Goal: Feedback & Contribution: Submit feedback/report problem

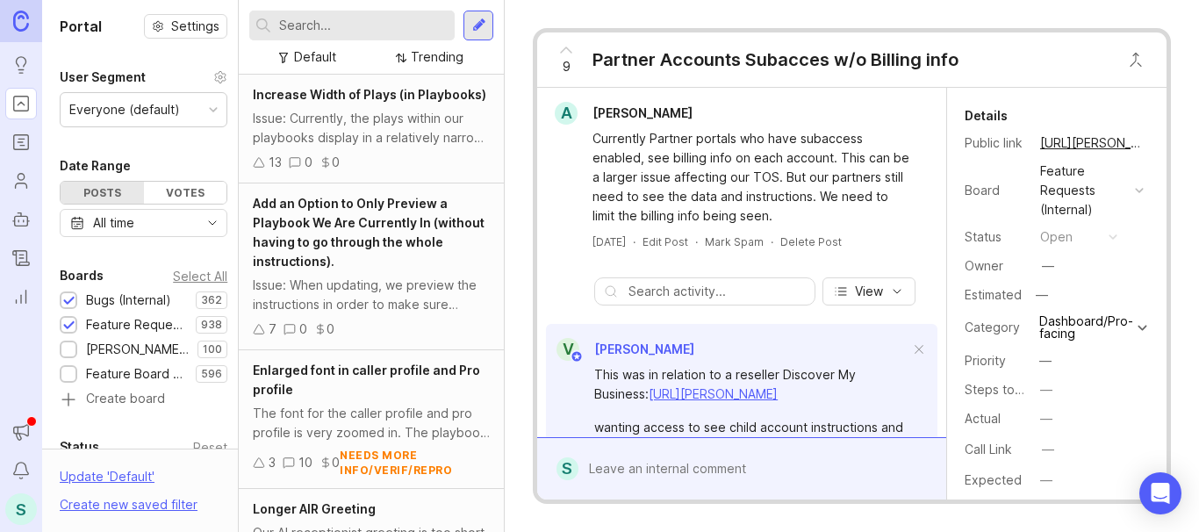
click at [476, 25] on div at bounding box center [479, 26] width 14 height 16
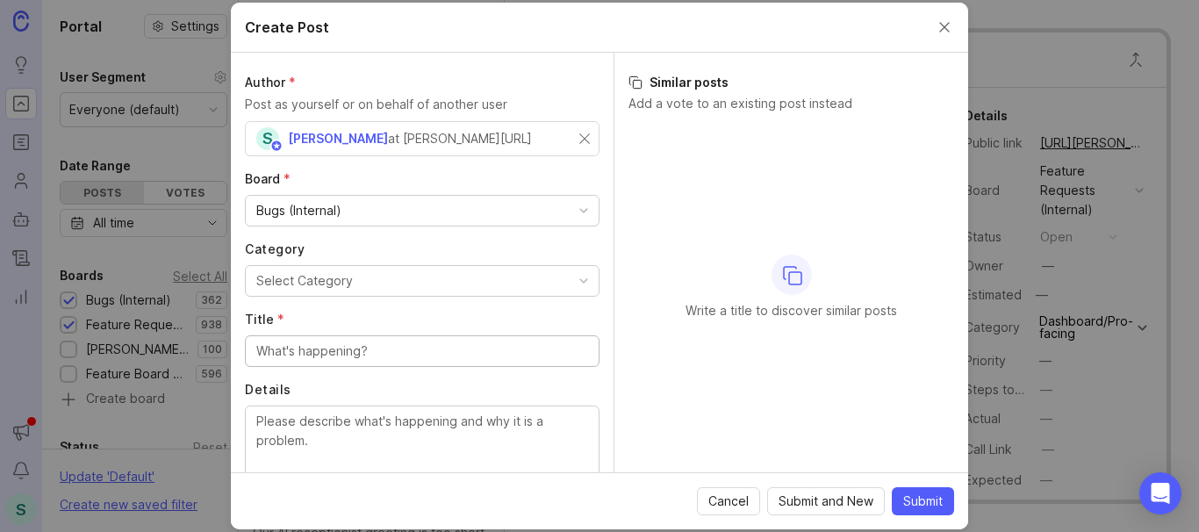
click at [284, 348] on input "Title *" at bounding box center [422, 350] width 332 height 19
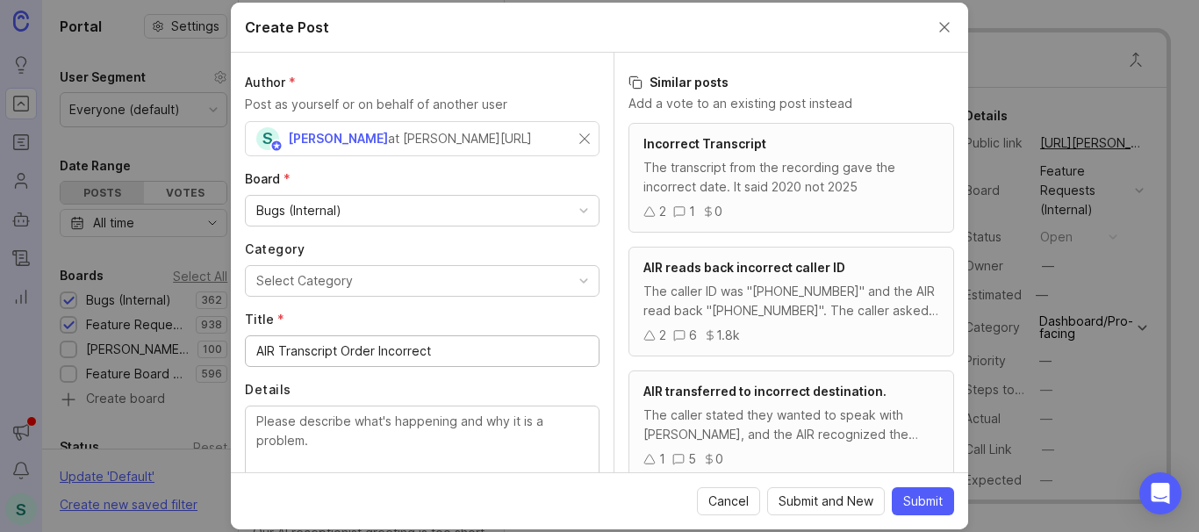
click at [278, 355] on input "AIR Transcript Order Incorrect" at bounding box center [422, 350] width 332 height 19
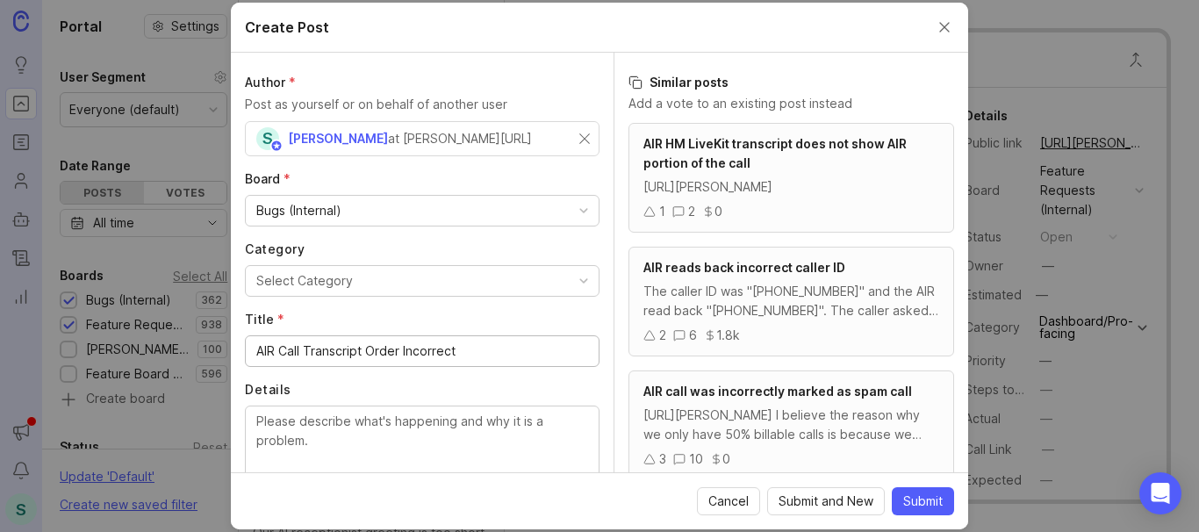
click at [404, 351] on input "AIR Call Transcript Order Incorrect" at bounding box center [422, 350] width 332 height 19
type input "AIR Call Transcript Order Is Incorrect"
click at [299, 279] on div "Select Category" at bounding box center [304, 280] width 97 height 19
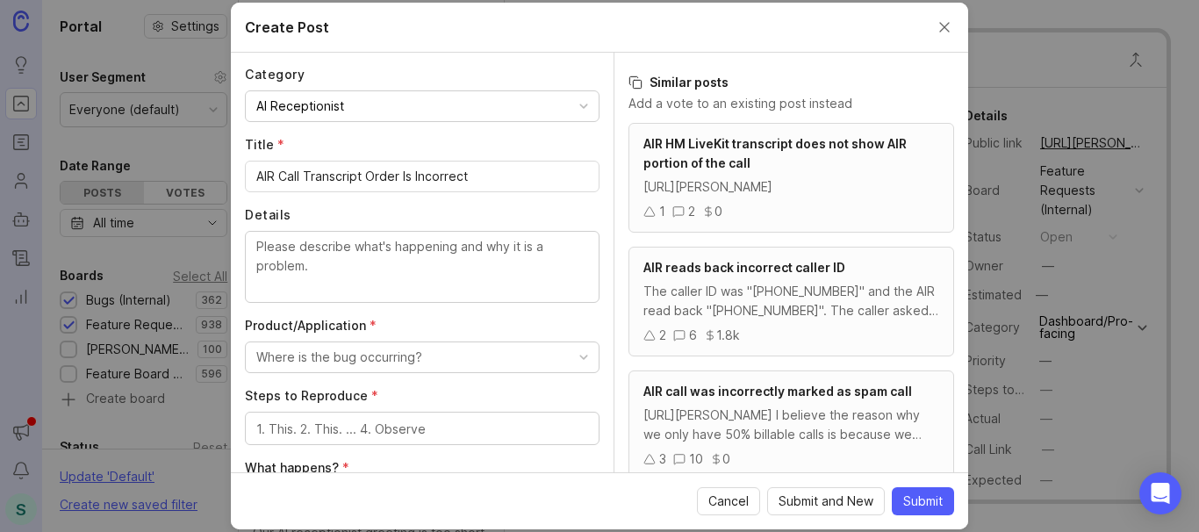
scroll to position [176, 0]
click at [283, 250] on textarea "Details" at bounding box center [422, 265] width 332 height 58
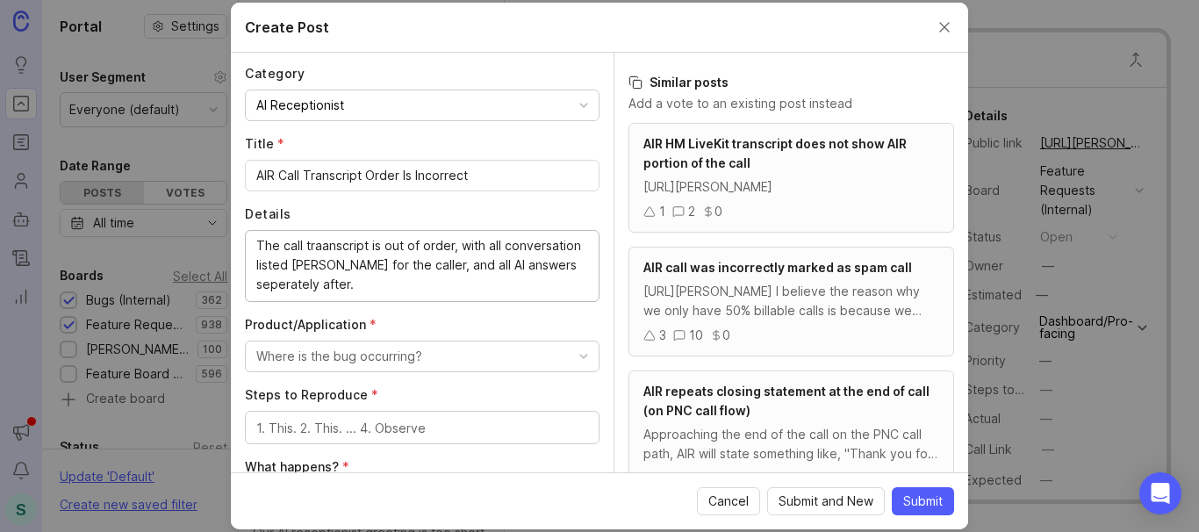
drag, startPoint x: 324, startPoint y: 238, endPoint x: 327, endPoint y: 247, distance: 9.5
click at [325, 240] on textarea "The call traanscript is out of order, with all conversation listed [PERSON_NAME…" at bounding box center [422, 265] width 332 height 58
drag, startPoint x: 327, startPoint y: 247, endPoint x: 306, endPoint y: 252, distance: 21.7
click at [305, 252] on textarea "The call traanscript is out of order, with all conversation listed [PERSON_NAME…" at bounding box center [422, 265] width 332 height 58
click at [0, 0] on lt-span "tr an script" at bounding box center [0, 0] width 0 height 0
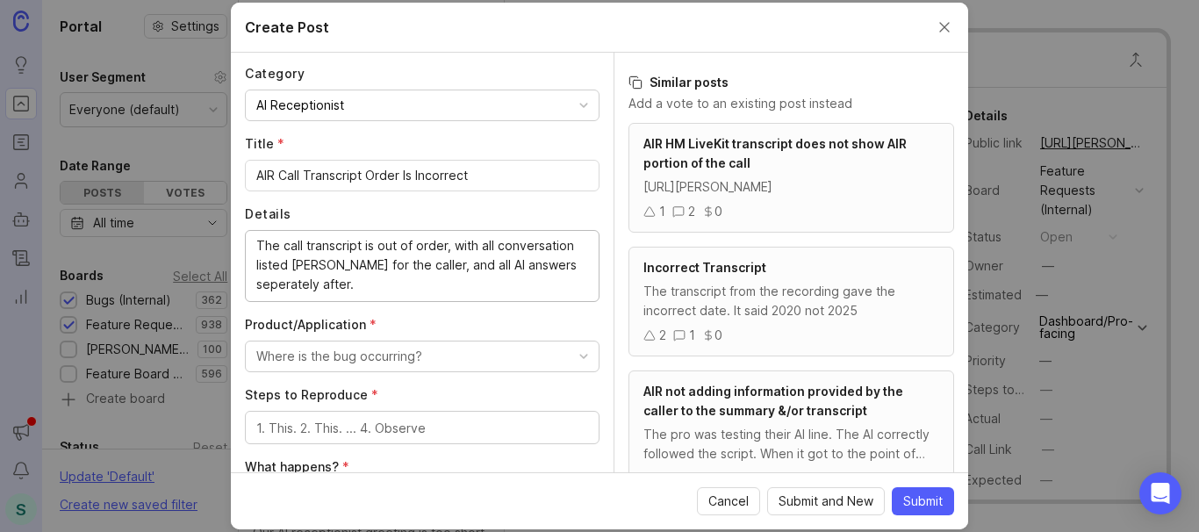
click at [303, 267] on textarea "The call transcript is out of order, with all conversation listed [PERSON_NAME]…" at bounding box center [422, 265] width 332 height 58
click at [0, 0] on lt-span "first" at bounding box center [0, 0] width 0 height 0
click at [535, 267] on textarea "The call transcript is out of order, with all conversation listed [PERSON_NAME]…" at bounding box center [422, 265] width 332 height 58
click at [0, 0] on lt-strong "a" at bounding box center [0, 0] width 0 height 0
click at [298, 290] on textarea "The call transcript is out of order, with all conversation listed first for the…" at bounding box center [422, 265] width 332 height 58
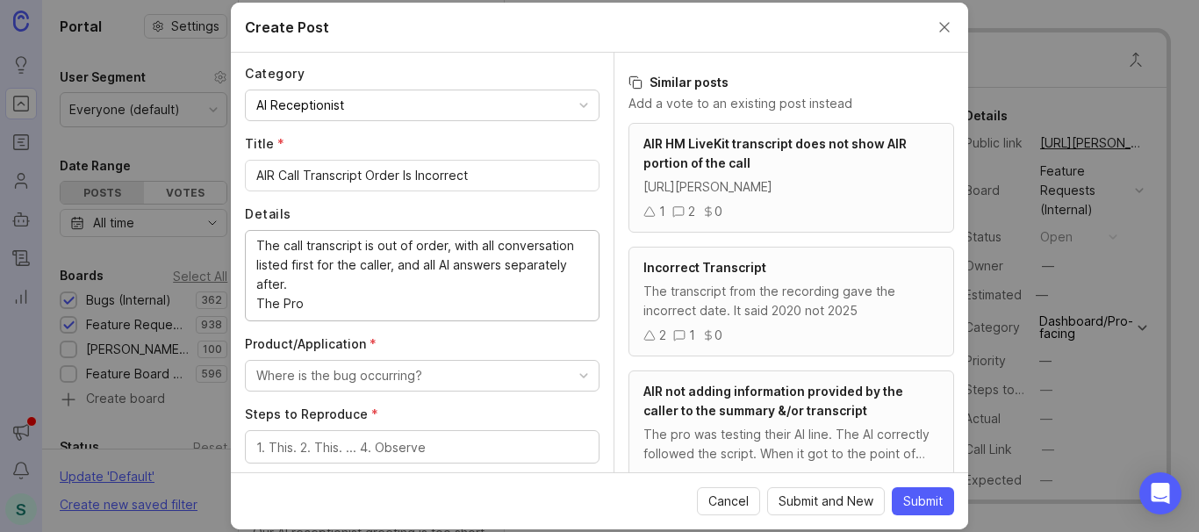
click at [283, 302] on textarea "The call transcript is out of order, with all conversation listed first for the…" at bounding box center [422, 274] width 332 height 77
paste textarea "Knight Propane"
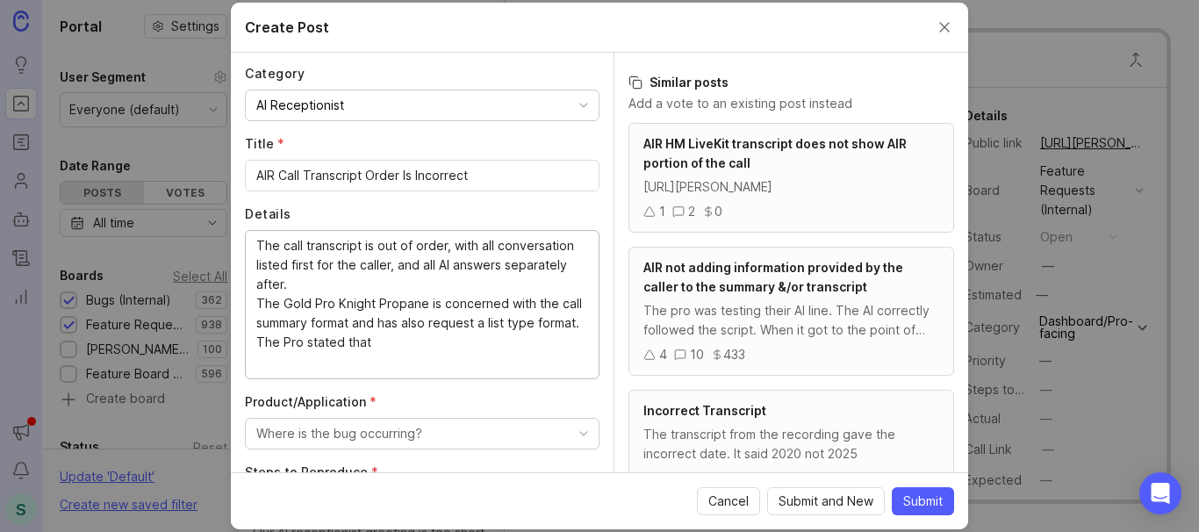
click at [472, 326] on textarea "The call transcript is out of order, with all conversation listed first for the…" at bounding box center [422, 303] width 332 height 135
click at [0, 0] on lt-span "request ed" at bounding box center [0, 0] width 0 height 0
click at [409, 364] on textarea "The call transcript is out of order, with all conversation listed first for the…" at bounding box center [422, 303] width 332 height 135
click at [373, 325] on textarea "The call transcript is out of order, with all conversation listed first for the…" at bounding box center [422, 303] width 332 height 135
click at [289, 340] on textarea "The call transcript is out of order, with all conversation listed first for the…" at bounding box center [422, 303] width 332 height 135
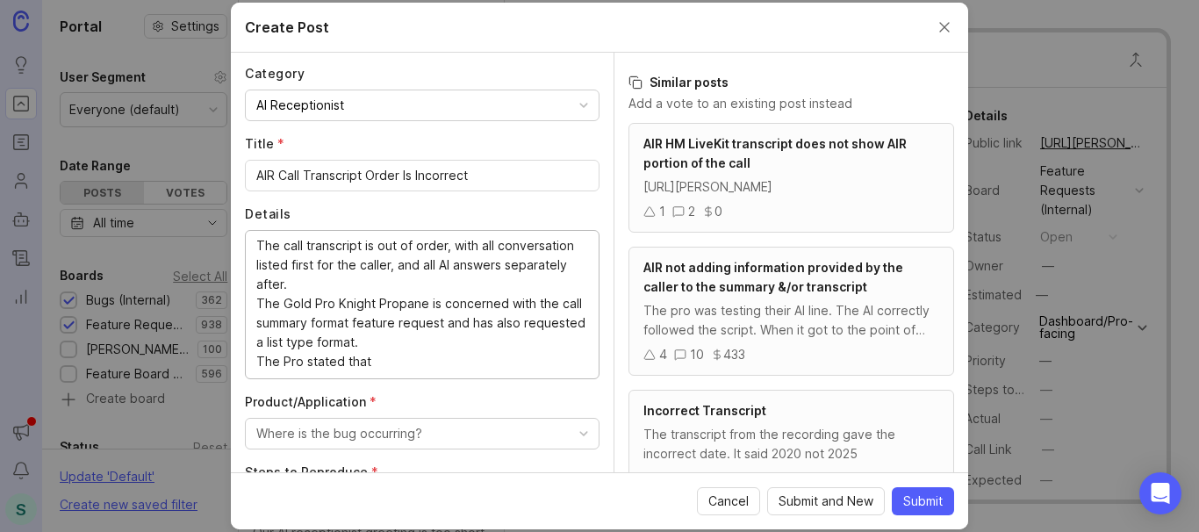
click at [289, 340] on textarea "The call transcript is out of order, with all conversation listed first for the…" at bounding box center [422, 303] width 332 height 135
drag, startPoint x: 468, startPoint y: 322, endPoint x: 378, endPoint y: 329, distance: 89.8
click at [378, 329] on textarea "The call transcript is out of order, with all conversation listed first for the…" at bounding box center [422, 303] width 332 height 135
click at [339, 340] on textarea "The call transcript is out of order, with all conversation listed first for the…" at bounding box center [422, 303] width 332 height 135
click at [384, 358] on textarea "The call transcript is out of order, with all conversation listed first for the…" at bounding box center [422, 303] width 332 height 135
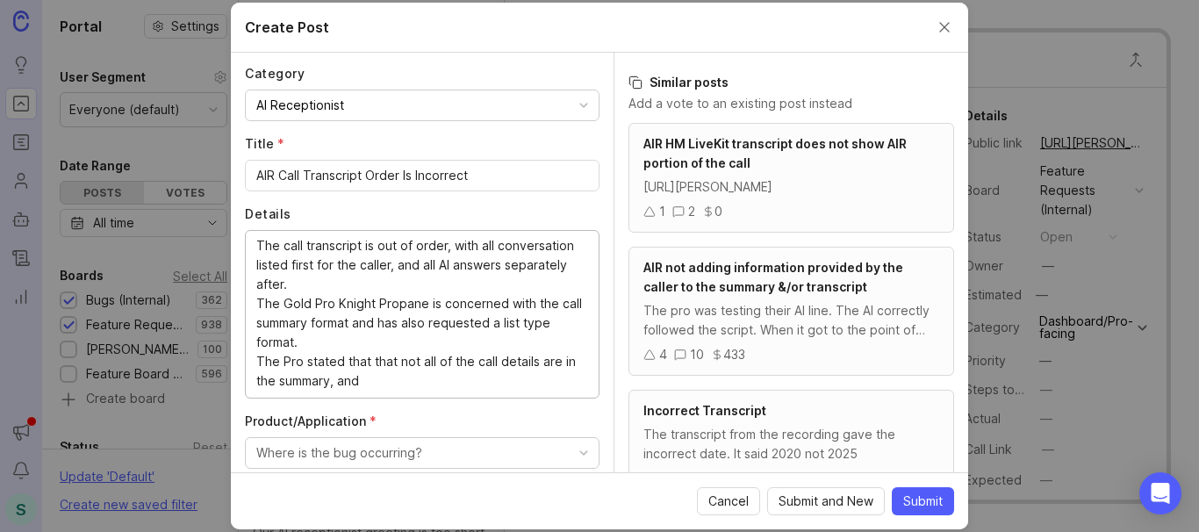
click at [379, 361] on textarea "The call transcript is out of order, with all conversation listed first for the…" at bounding box center [422, 313] width 332 height 154
click at [0, 0] on lt-em "that" at bounding box center [0, 0] width 0 height 0
click at [358, 381] on textarea "The call transcript is out of order, with all conversation listed first for the…" at bounding box center [422, 313] width 332 height 154
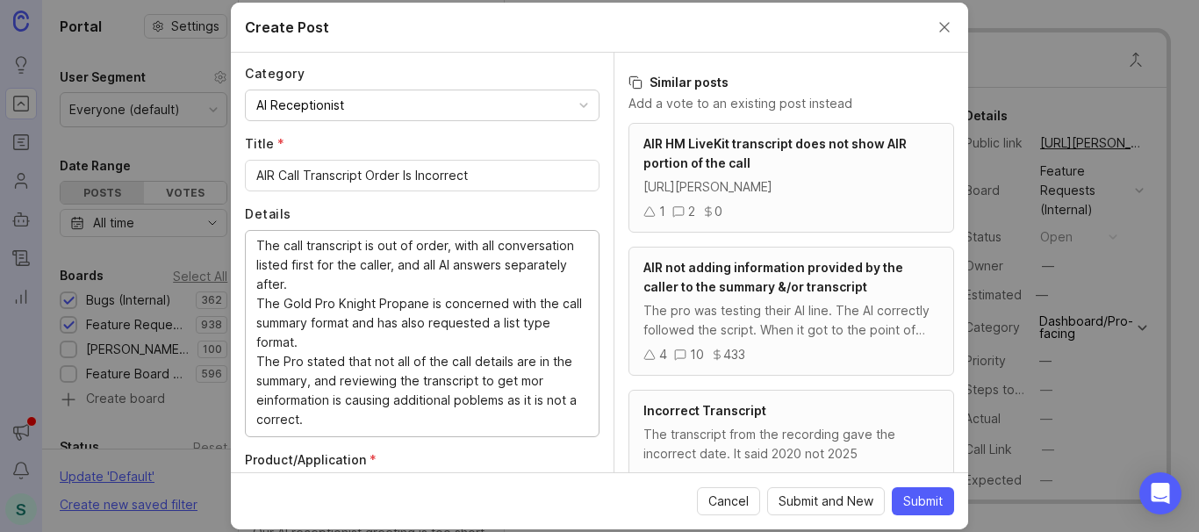
drag, startPoint x: 332, startPoint y: 418, endPoint x: 239, endPoint y: 419, distance: 93.0
click at [239, 419] on div "Author * Post as yourself or on behalf of another user S [PERSON_NAME] at [PERS…" at bounding box center [422, 262] width 383 height 419
click at [287, 403] on textarea "The call transcript is out of order, with all conversation listed first for the…" at bounding box center [422, 332] width 332 height 193
click at [0, 0] on lt-span "mor e information" at bounding box center [0, 0] width 0 height 0
click at [466, 392] on textarea "The call transcript is out of order, with all conversation listed first for the…" at bounding box center [422, 332] width 332 height 193
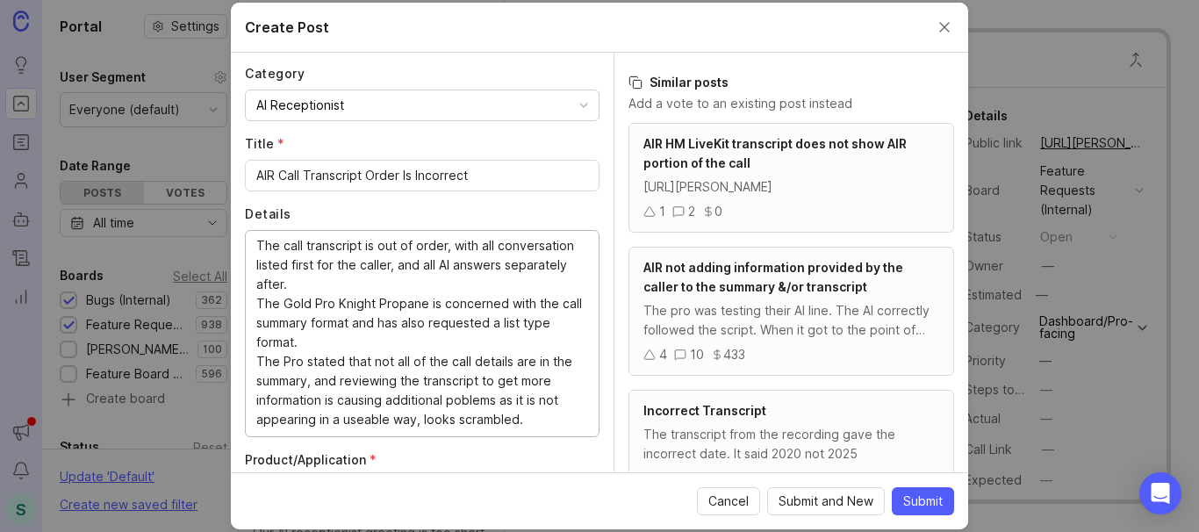
click at [475, 396] on textarea "The call transcript is out of order, with all conversation listed first for the…" at bounding box center [422, 332] width 332 height 193
click at [0, 0] on lt-span "p r oblems" at bounding box center [0, 0] width 0 height 0
click at [359, 424] on textarea "The call transcript is out of order, with all conversation listed first for the…" at bounding box center [422, 332] width 332 height 193
click at [0, 0] on lt-strong "sa" at bounding box center [0, 0] width 0 height 0
click at [422, 263] on textarea "The call transcript is out of order, with all conversation listed first for the…" at bounding box center [422, 332] width 332 height 193
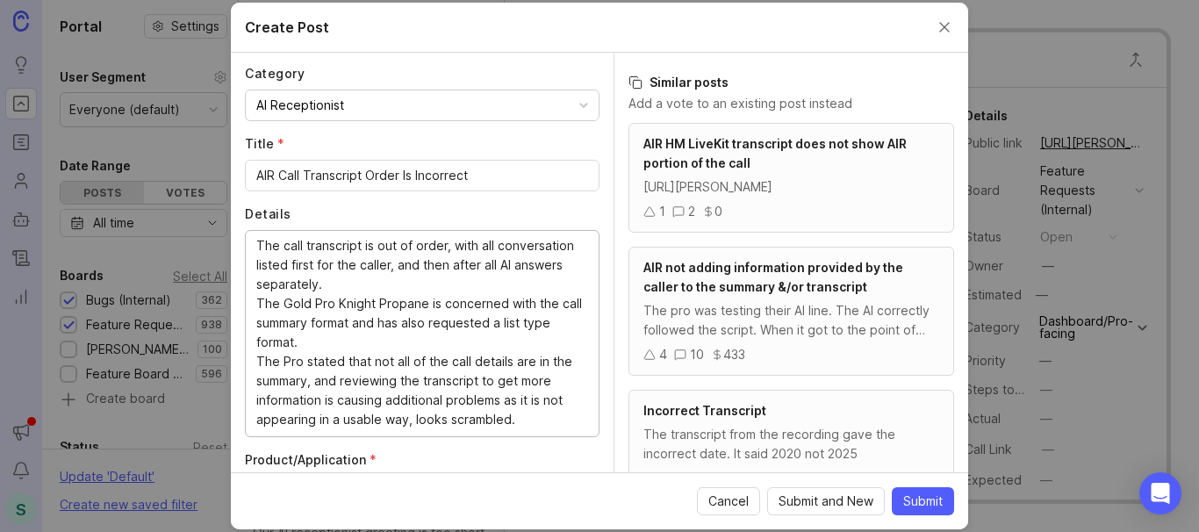
click at [363, 344] on textarea "The call transcript is out of order, with all conversation listed first for the…" at bounding box center [422, 332] width 332 height 193
paste textarea "[URL][DOMAIN_NAME]"
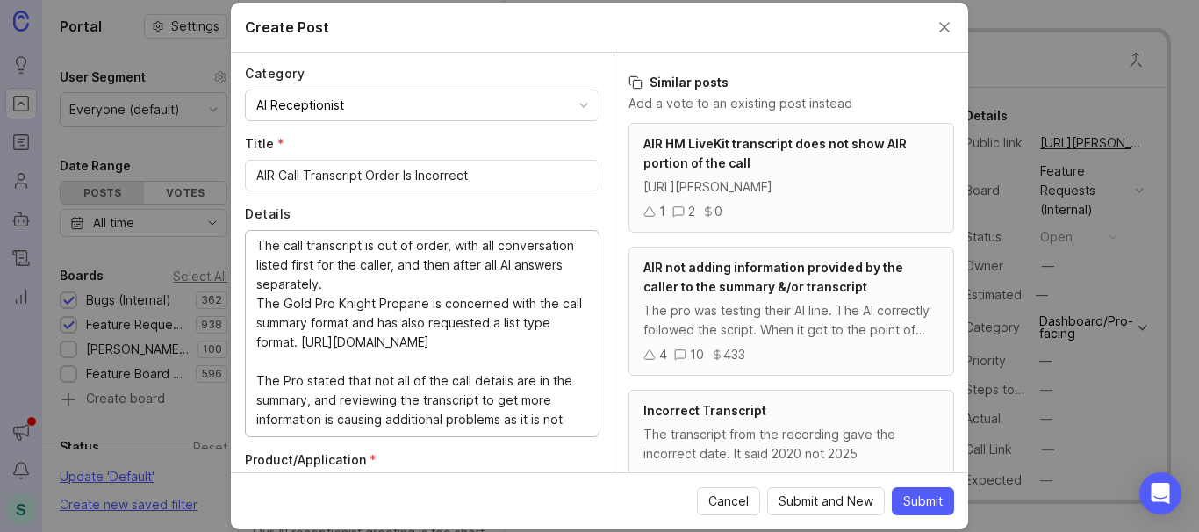
click at [419, 283] on textarea "The call transcript is out of order, with all conversation listed first for the…" at bounding box center [422, 332] width 332 height 193
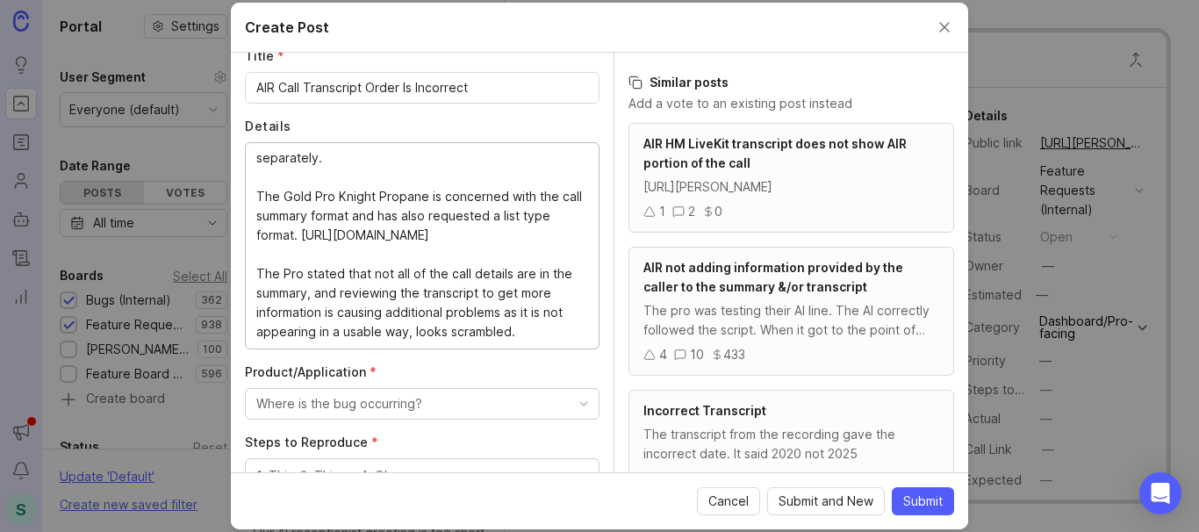
scroll to position [97, 0]
click at [405, 272] on textarea "The call transcript is out of order, with all conversation listed first for the…" at bounding box center [422, 244] width 332 height 193
click at [0, 0] on lt-em "all the" at bounding box center [0, 0] width 0 height 0
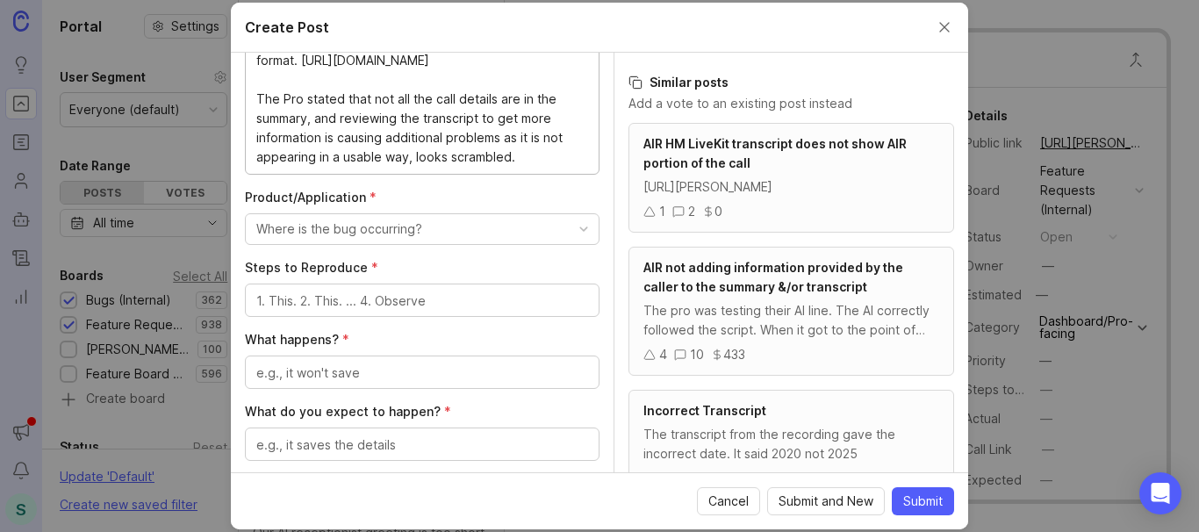
scroll to position [439, 0]
type textarea "The call transcript is out of order, with all conversation listed first for the…"
click at [340, 220] on div "Where is the bug occurring?" at bounding box center [339, 228] width 166 height 19
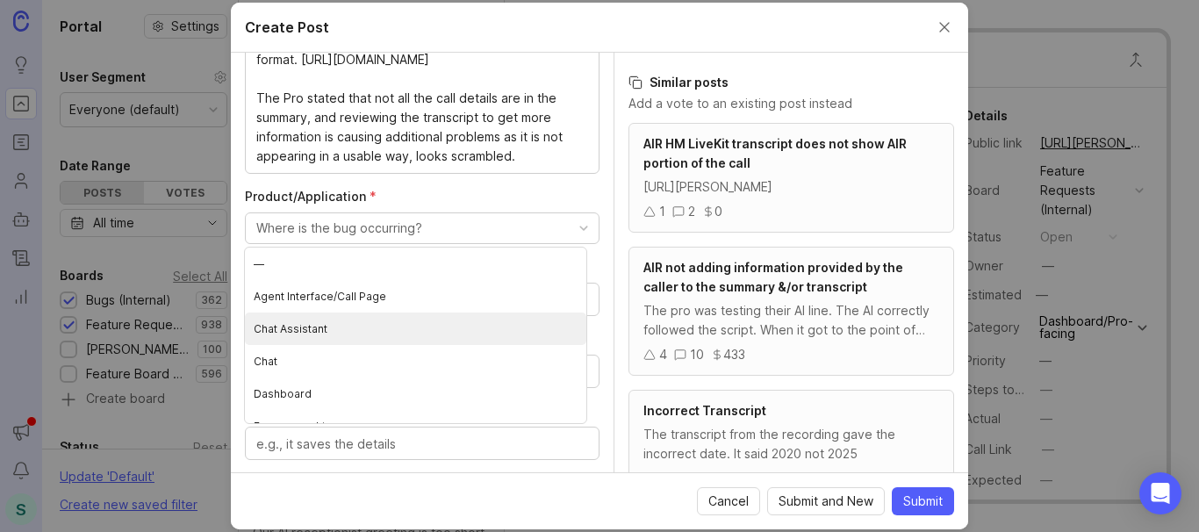
scroll to position [88, 0]
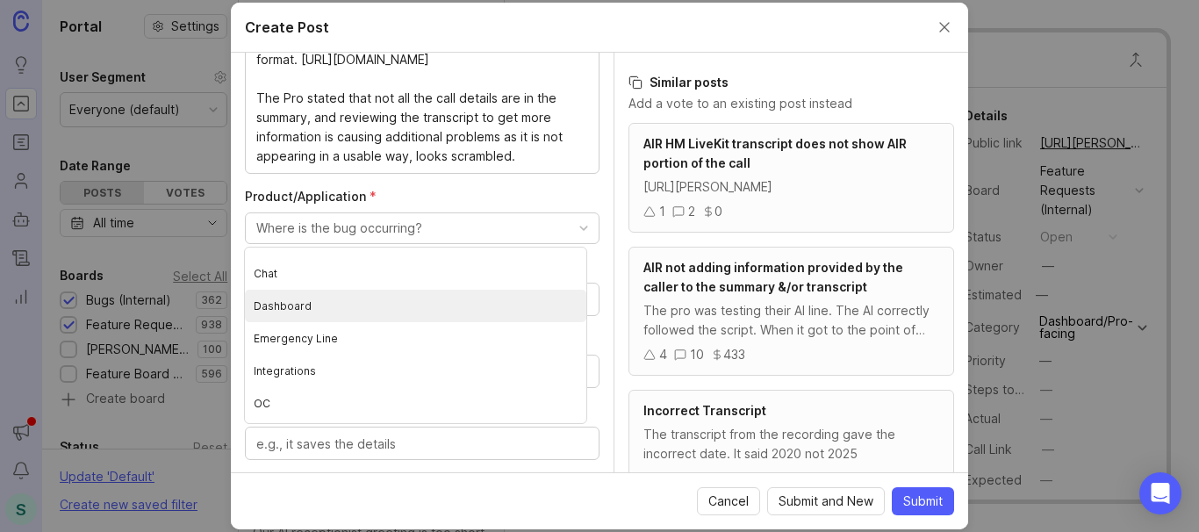
click at [305, 305] on li "Dashboard" at bounding box center [415, 306] width 341 height 32
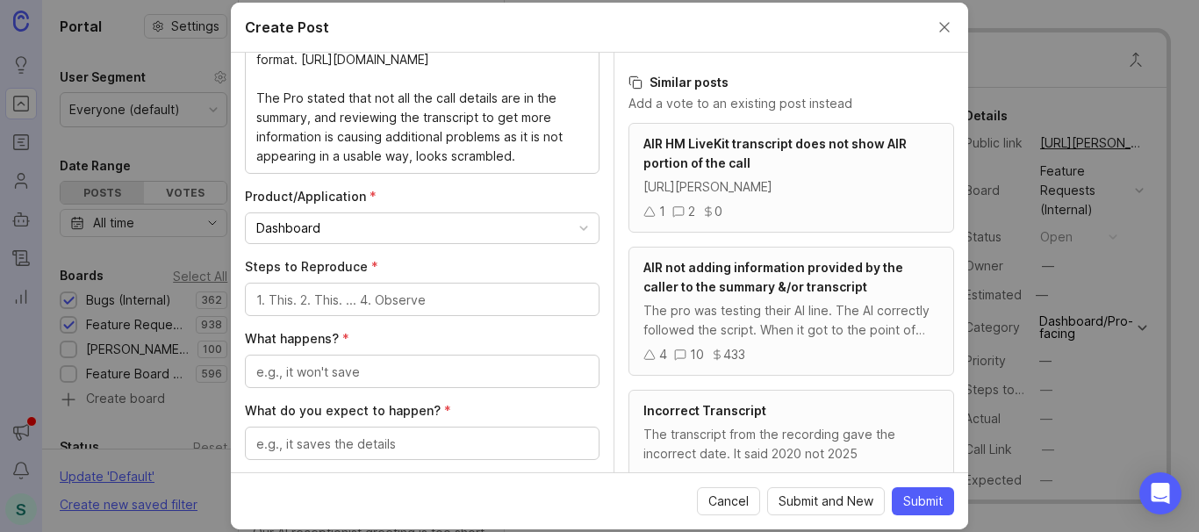
click at [338, 305] on textarea "Steps to Reproduce *" at bounding box center [422, 299] width 332 height 19
type textarea "Review call in Dashboard call log"
click at [363, 380] on textarea "What happens? *" at bounding box center [422, 371] width 332 height 19
type textarea "C"
click at [290, 367] on textarea "transcript is incorrect" at bounding box center [422, 371] width 332 height 19
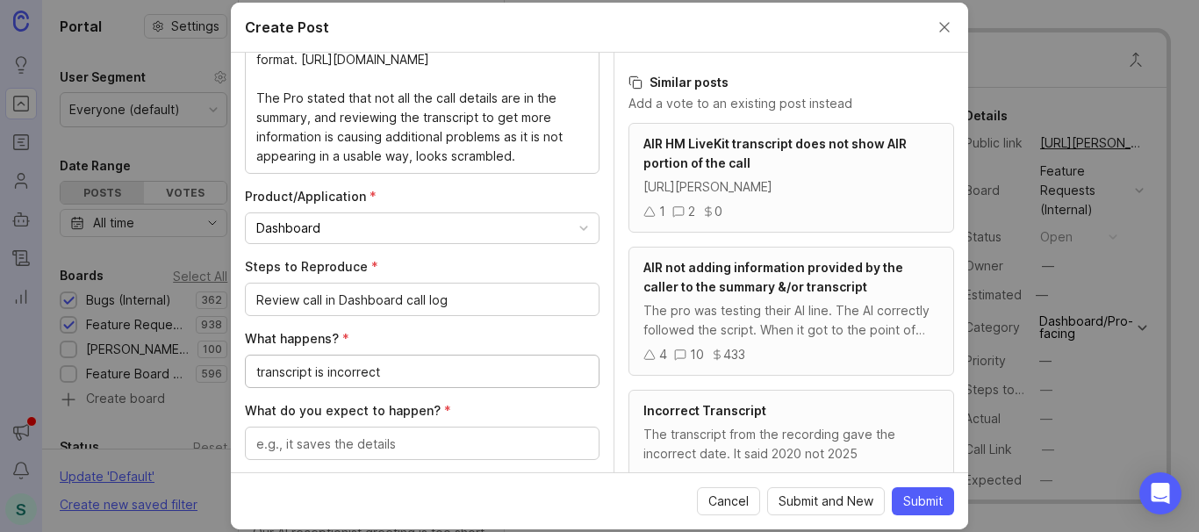
click at [0, 0] on lt-span "T ranscript" at bounding box center [0, 0] width 0 height 0
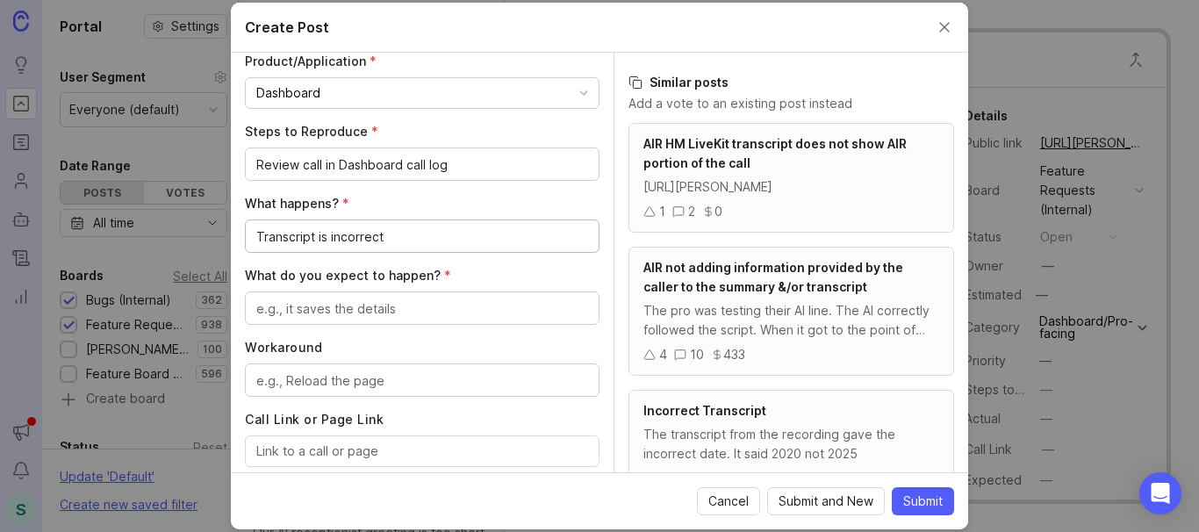
scroll to position [614, 0]
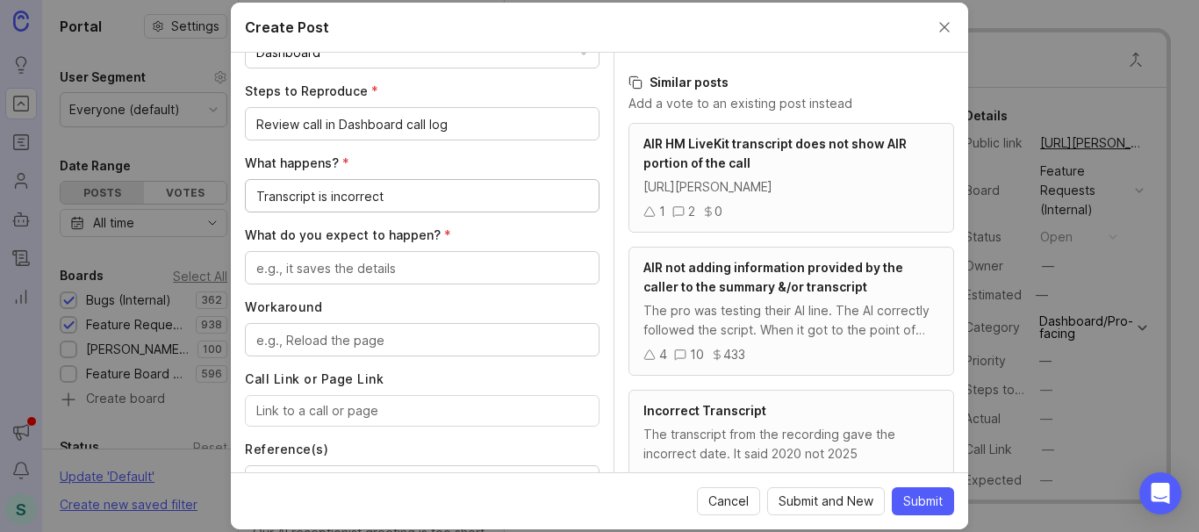
type textarea "Transcript is incorrect"
click at [297, 268] on textarea "What do you expect to happen? *" at bounding box center [422, 268] width 332 height 19
type textarea "e"
type textarea "Accurate transcript of conversation with [PERSON_NAME]"
click at [330, 334] on textarea "Workaround" at bounding box center [422, 340] width 332 height 19
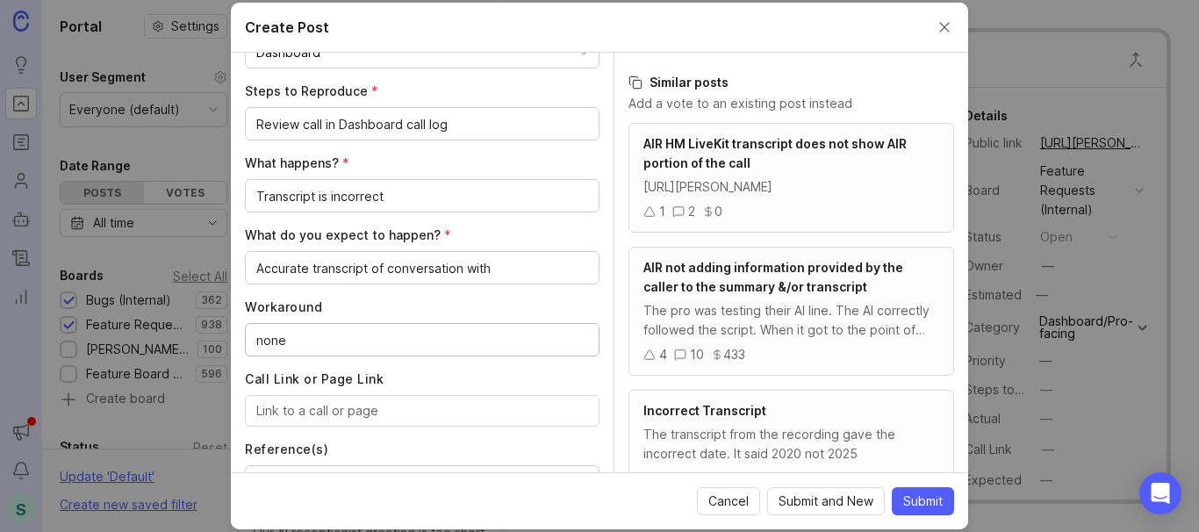
scroll to position [790, 0]
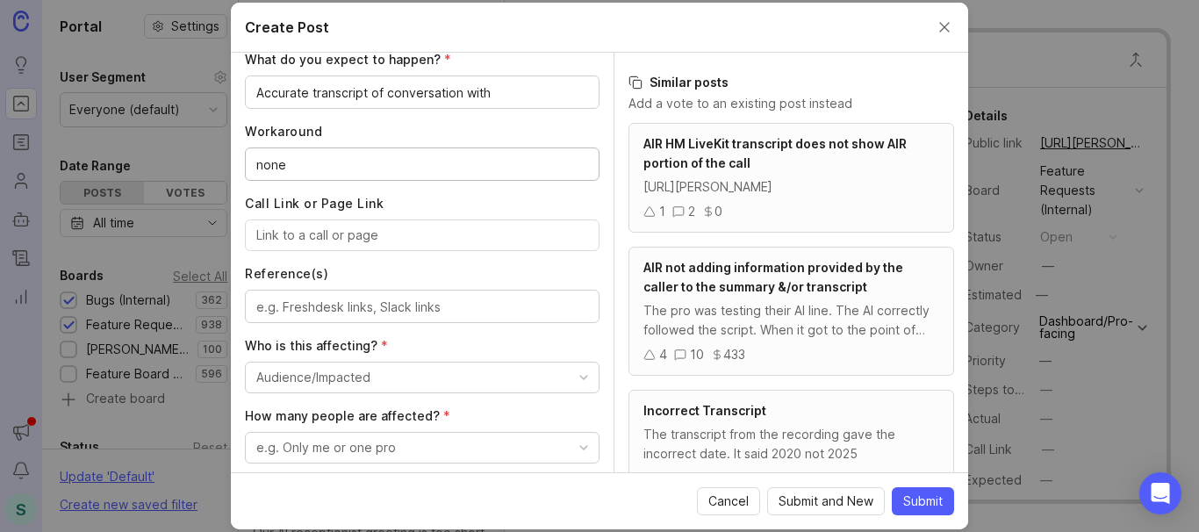
type textarea "none"
click at [319, 237] on input "Call Link or Page Link" at bounding box center [422, 235] width 332 height 19
paste input "[URL][PERSON_NAME]"
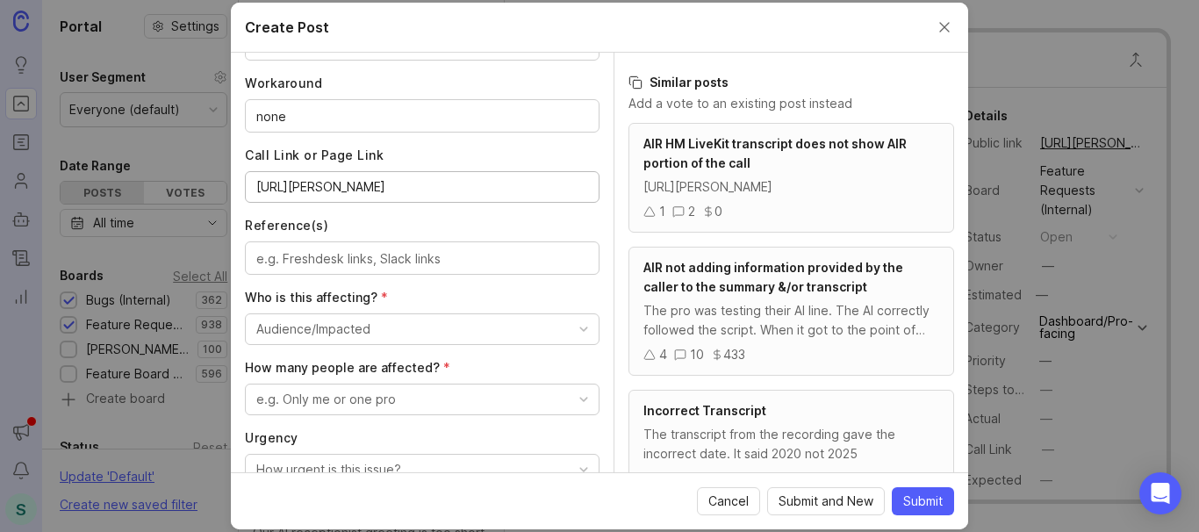
scroll to position [878, 0]
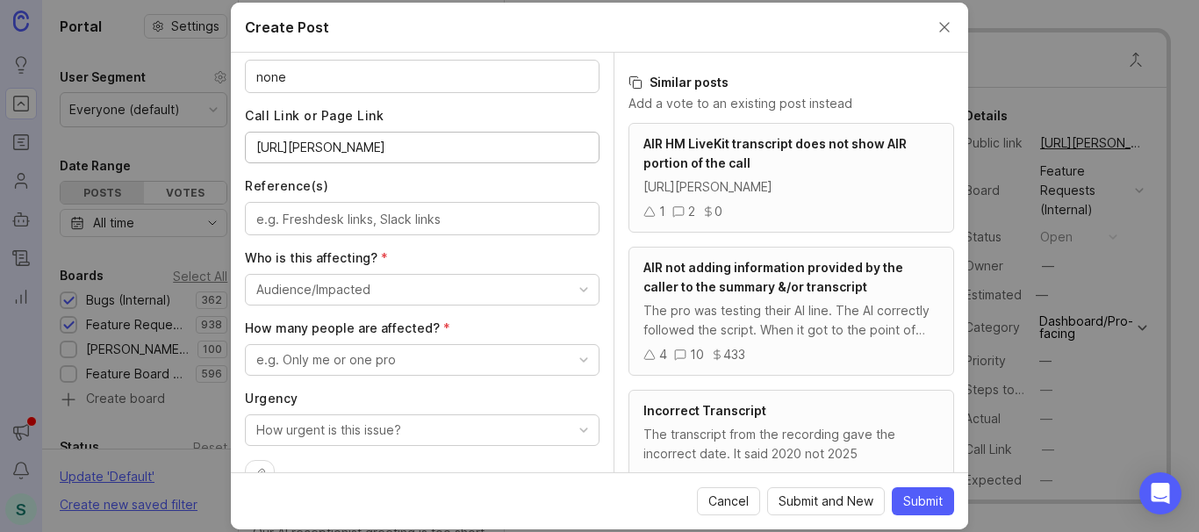
type input "[URL][PERSON_NAME]"
click at [316, 216] on textarea "Reference(s)" at bounding box center [422, 219] width 332 height 19
paste textarea "[URL][PERSON_NAME][DOMAIN_NAME]"
type textarea "[URL][PERSON_NAME][DOMAIN_NAME]"
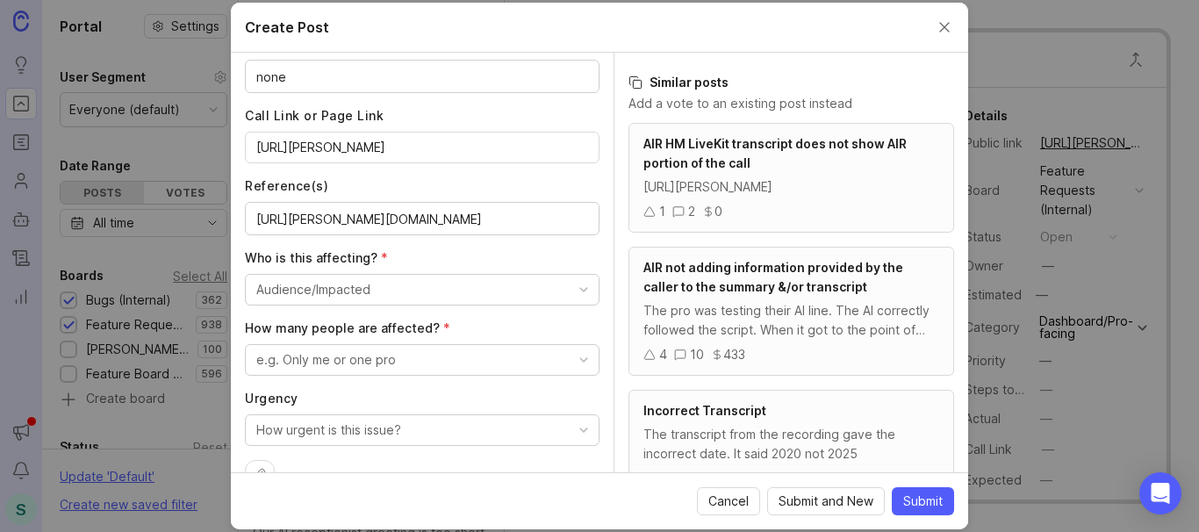
click at [332, 283] on div "Audience/Impacted" at bounding box center [313, 289] width 114 height 19
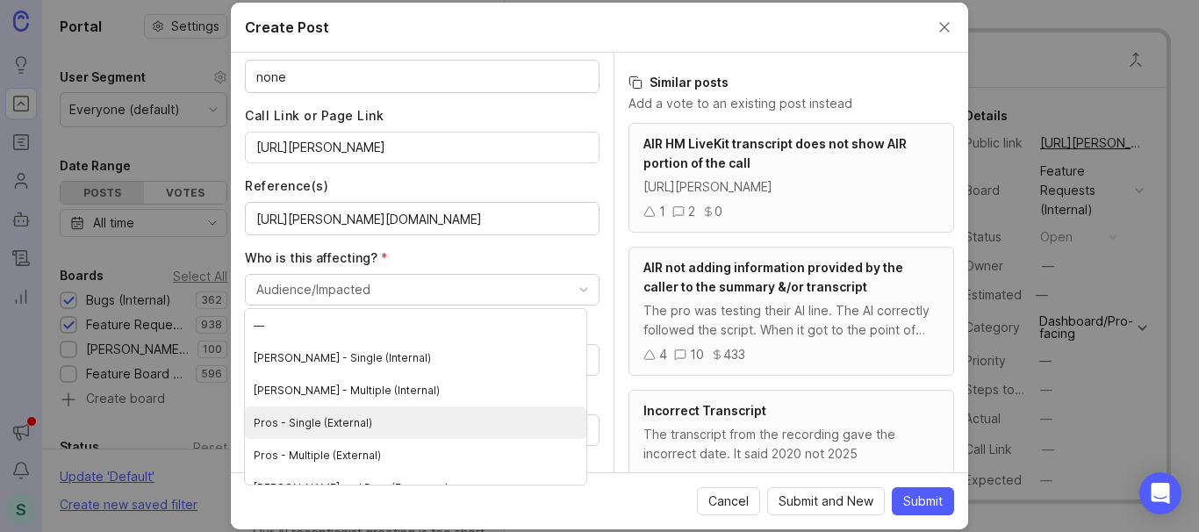
click at [362, 424] on \(External\) "Pros - Single (External)" at bounding box center [415, 422] width 341 height 32
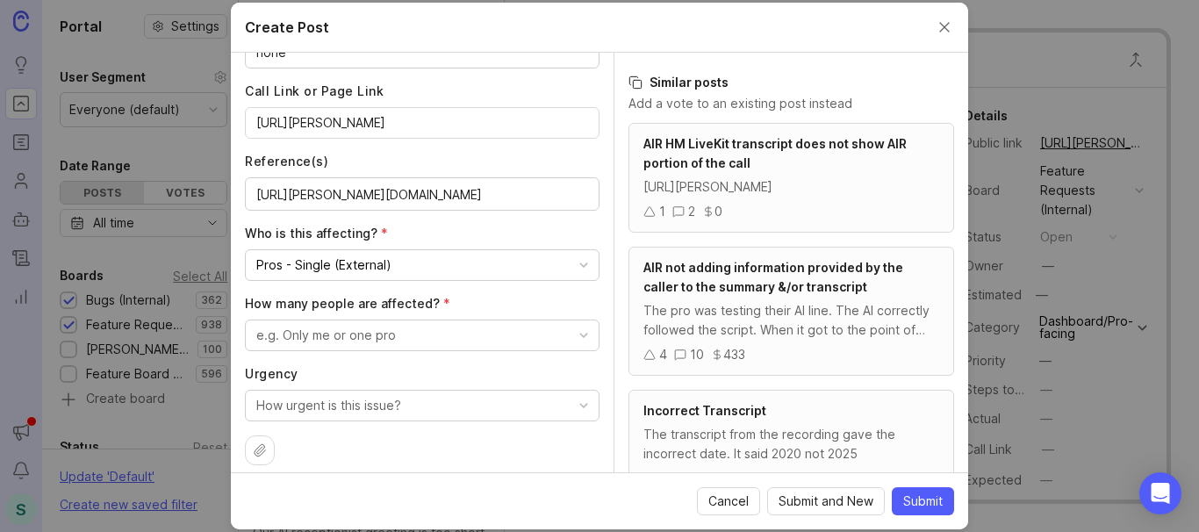
scroll to position [916, 0]
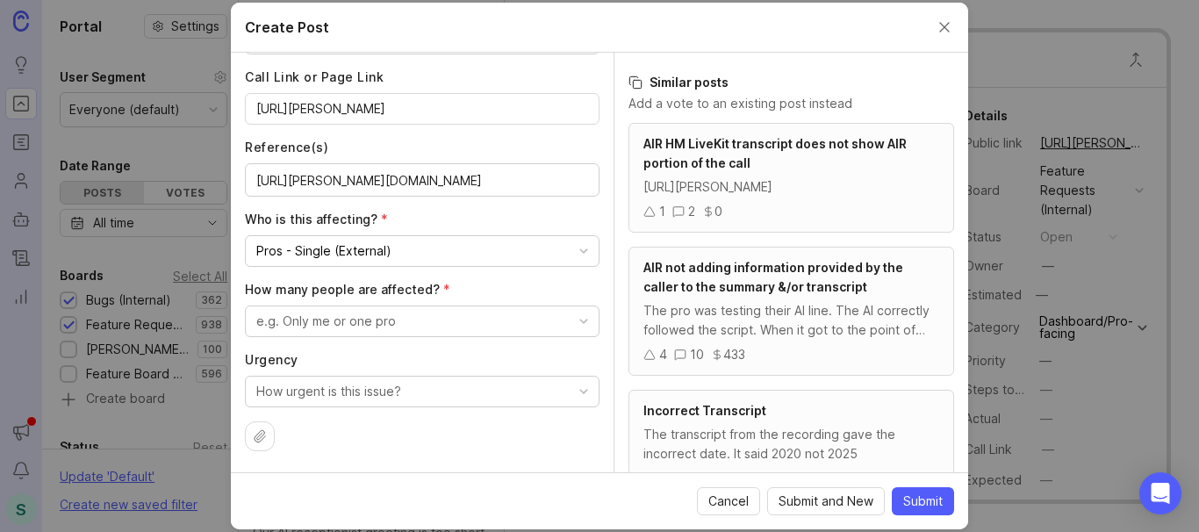
click at [349, 319] on div "e.g. Only me or one pro" at bounding box center [326, 321] width 140 height 19
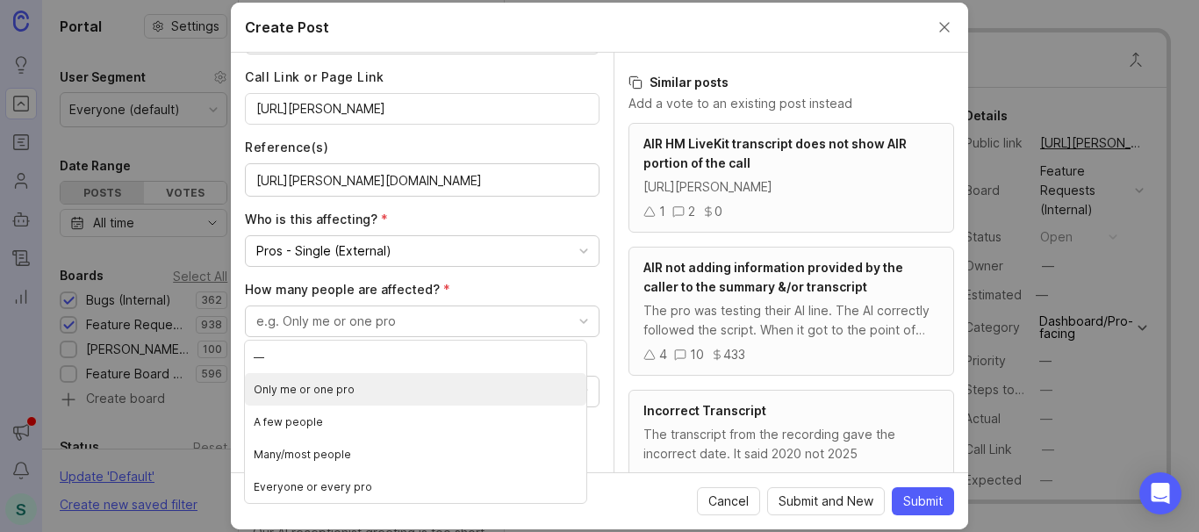
click at [351, 385] on pro "Only me or one pro" at bounding box center [415, 389] width 341 height 32
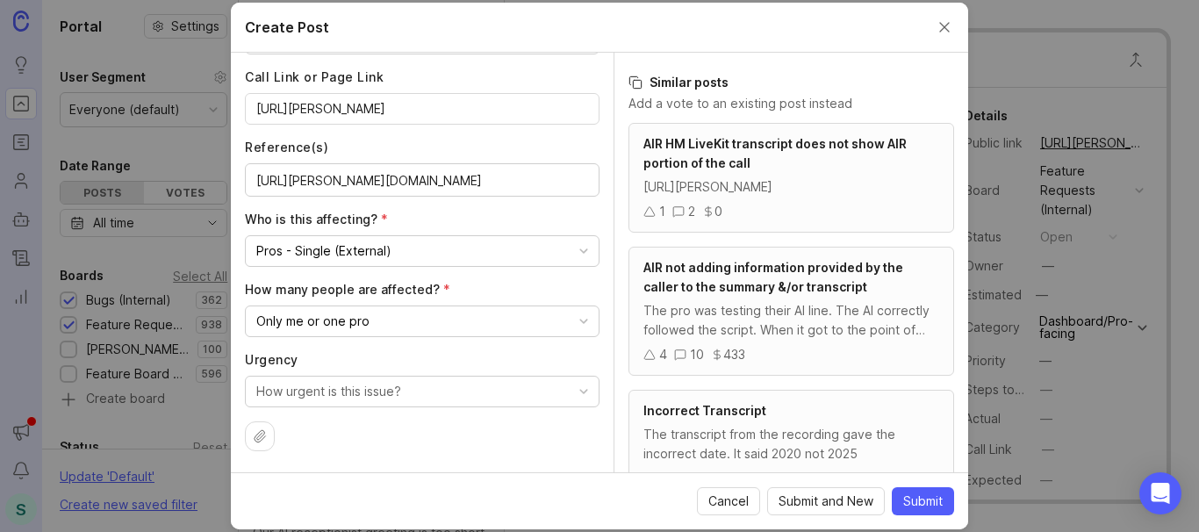
click at [367, 397] on div "How urgent is this issue?" at bounding box center [328, 391] width 145 height 19
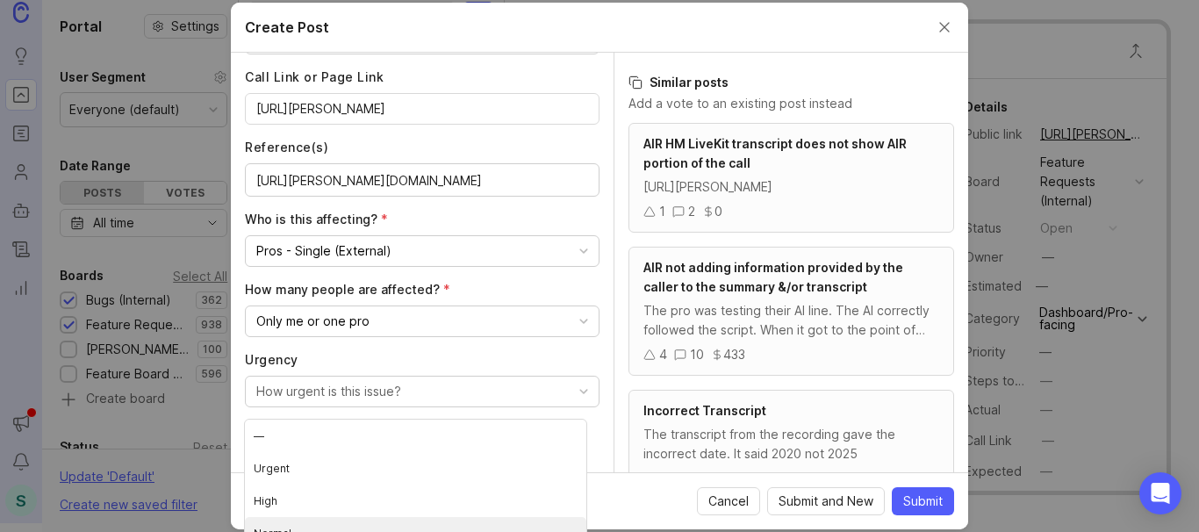
scroll to position [18, 0]
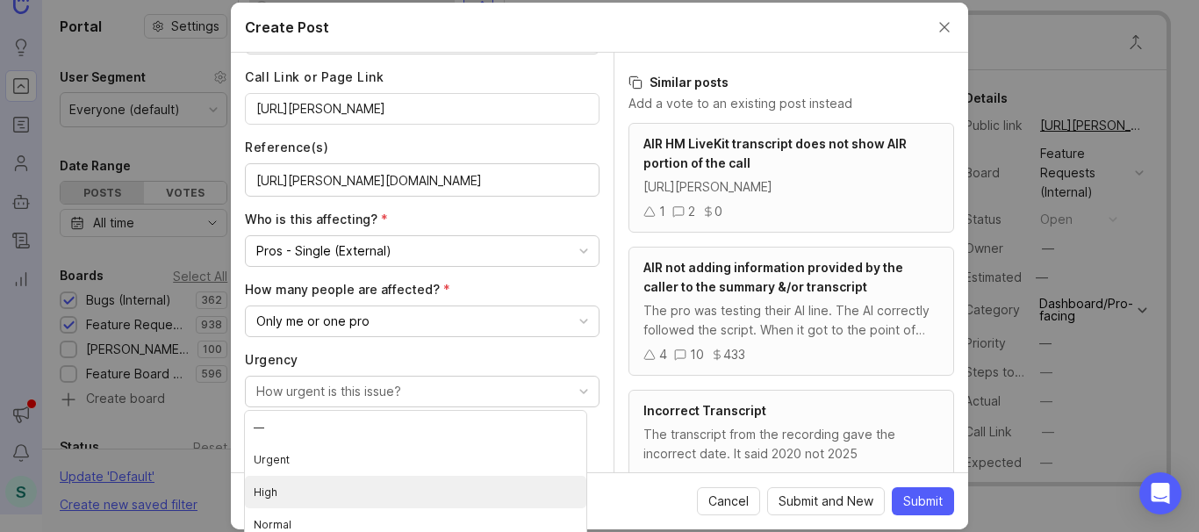
click at [275, 490] on li "High" at bounding box center [415, 492] width 341 height 32
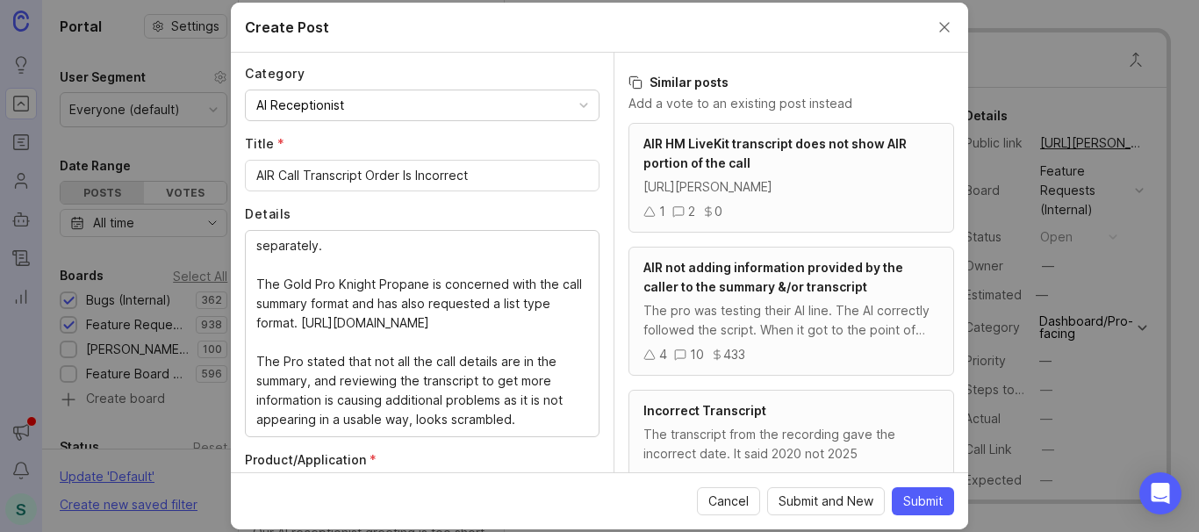
scroll to position [263, 0]
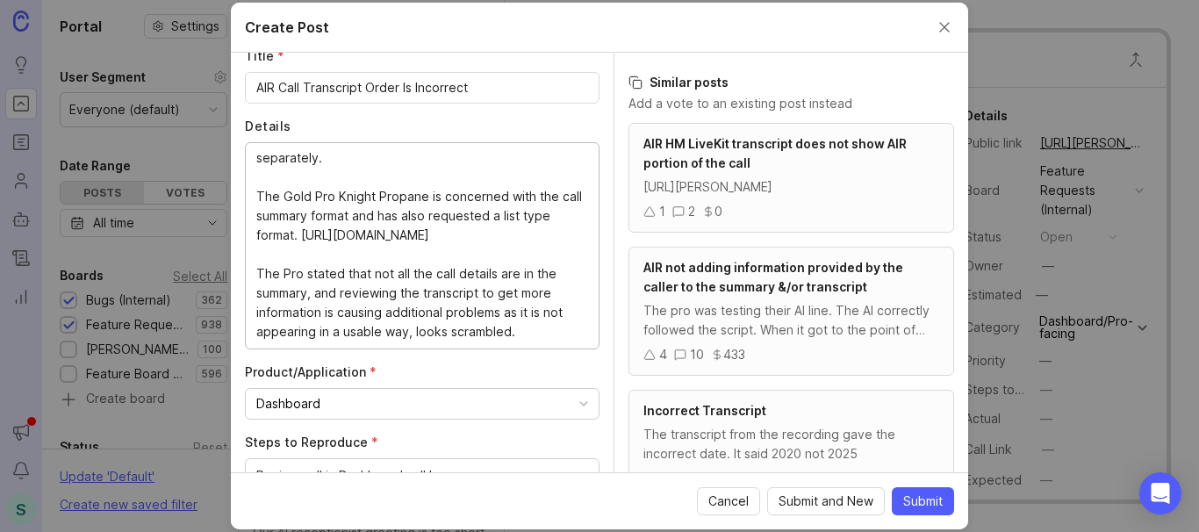
drag, startPoint x: 532, startPoint y: 333, endPoint x: 246, endPoint y: 276, distance: 291.5
click at [332, 295] on textarea "The call transcript is out of order, with all conversation listed first for the…" at bounding box center [422, 244] width 332 height 193
drag, startPoint x: 247, startPoint y: 283, endPoint x: 561, endPoint y: 340, distance: 319.3
click at [561, 340] on div "The call transcript is out of order, with all conversation listed first for the…" at bounding box center [422, 245] width 355 height 207
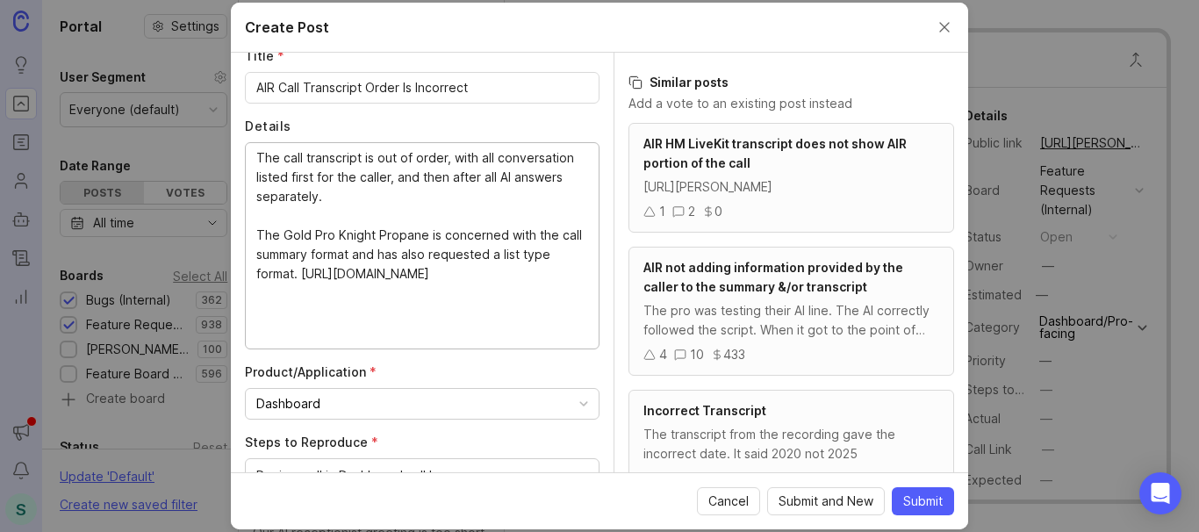
scroll to position [0, 0]
click at [328, 196] on textarea "The call transcript is out of order, with all conversation listed first for the…" at bounding box center [422, 244] width 332 height 193
drag, startPoint x: 250, startPoint y: 234, endPoint x: 534, endPoint y: 316, distance: 295.8
click at [534, 316] on textarea "The call transcript is out of order, with all conversation listed first for the…" at bounding box center [422, 244] width 332 height 193
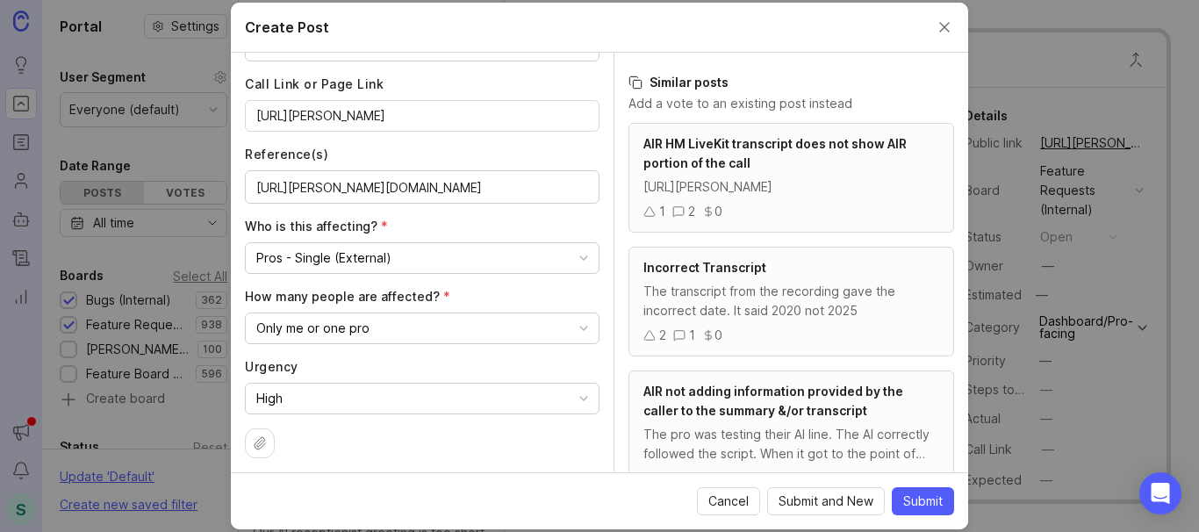
scroll to position [839, 0]
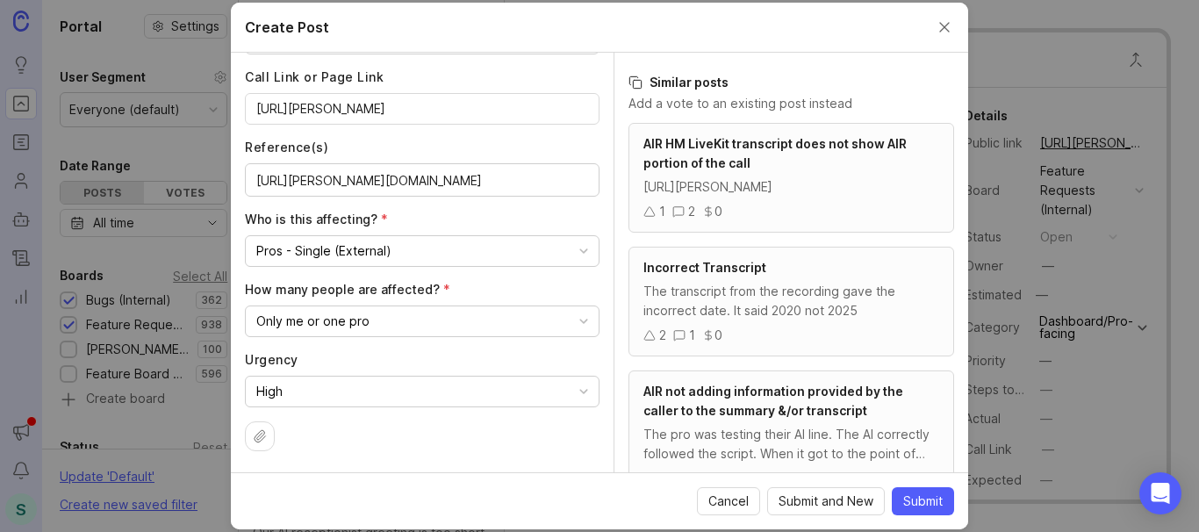
type textarea "The call transcript is out of order, with all conversation listed first for the…"
click at [253, 433] on icon at bounding box center [260, 436] width 14 height 14
click at [933, 505] on span "Submit" at bounding box center [922, 501] width 39 height 18
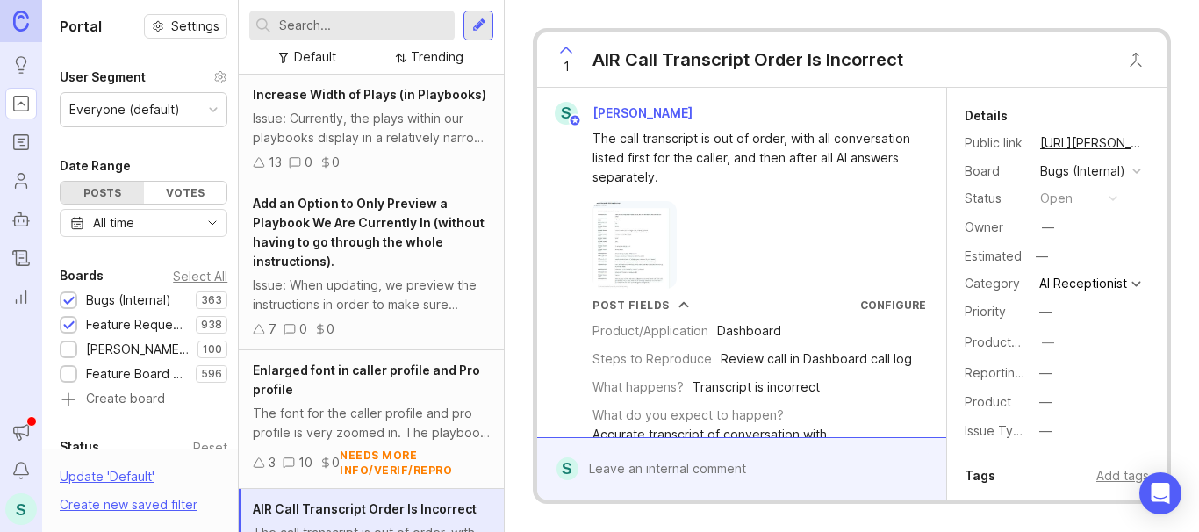
scroll to position [85, 0]
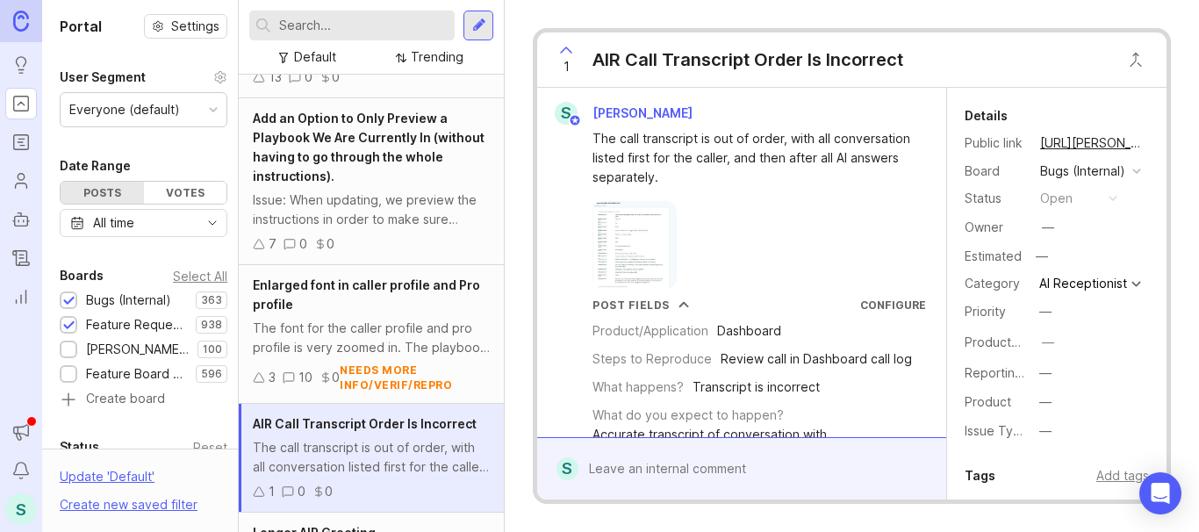
click at [742, 88] on div "S [PERSON_NAME] The call transcript is out of order, with all conversation list…" at bounding box center [741, 379] width 409 height 582
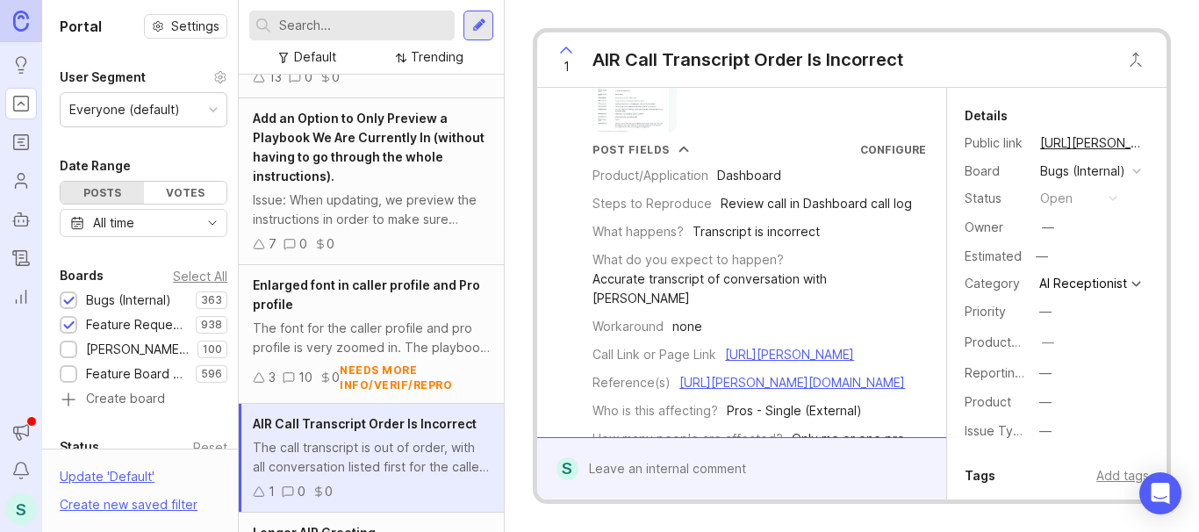
scroll to position [0, 0]
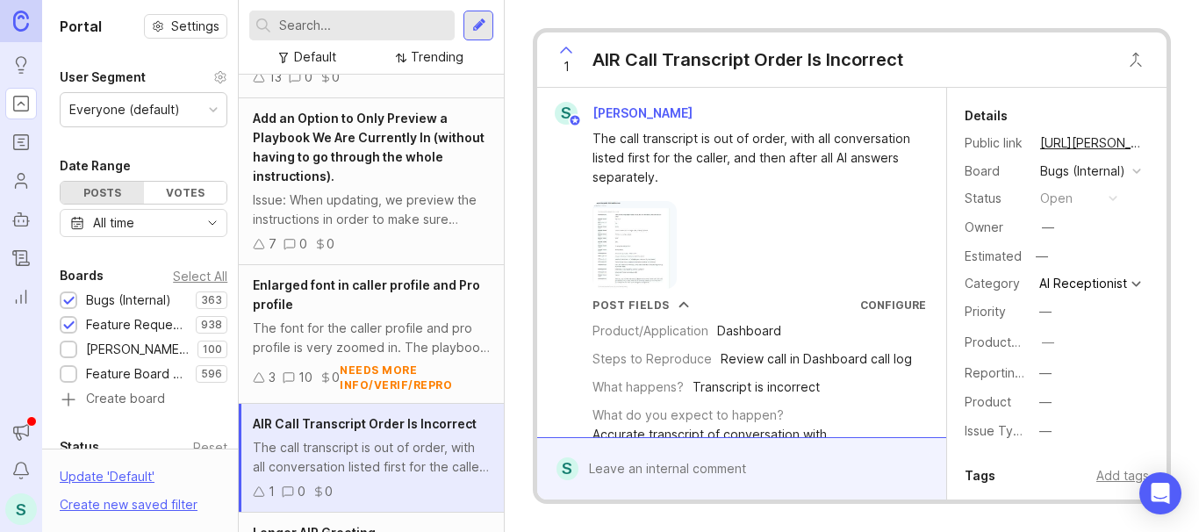
click at [363, 431] on span "AIR Call Transcript Order Is Incorrect" at bounding box center [365, 423] width 224 height 15
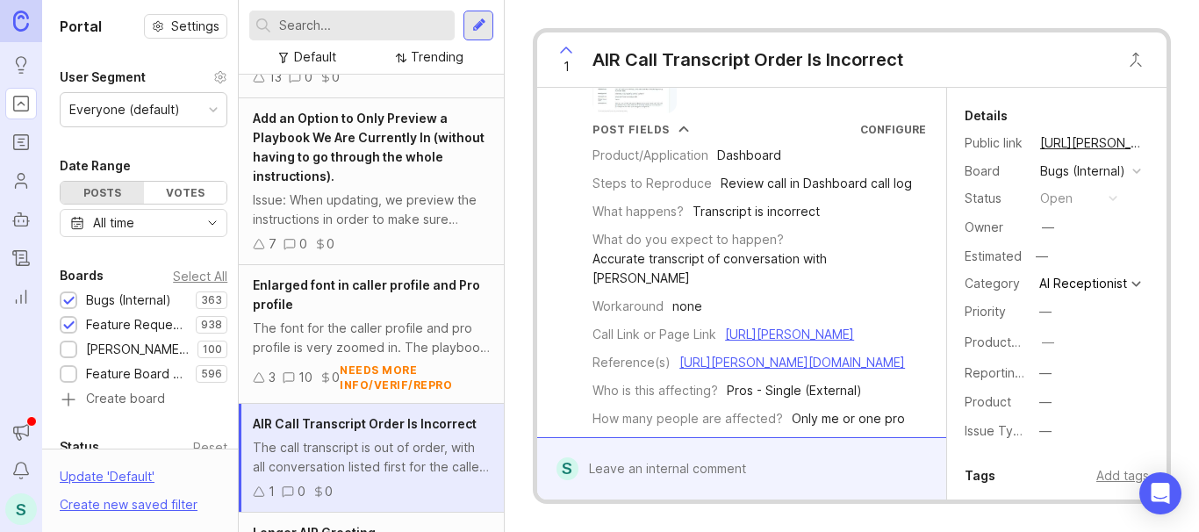
scroll to position [263, 0]
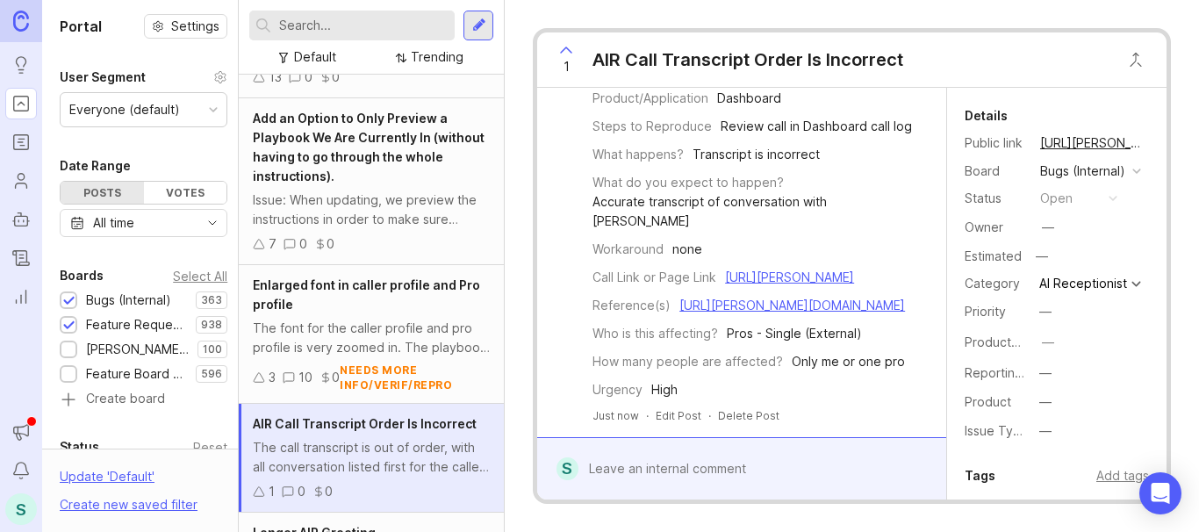
click at [1081, 143] on link "[URL][PERSON_NAME]" at bounding box center [1092, 143] width 114 height 23
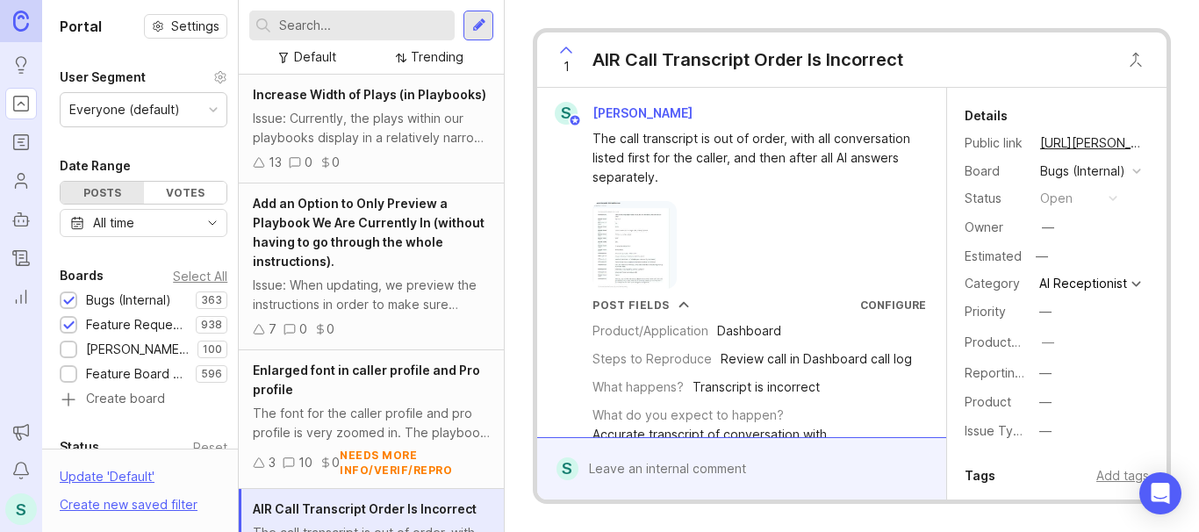
scroll to position [85, 0]
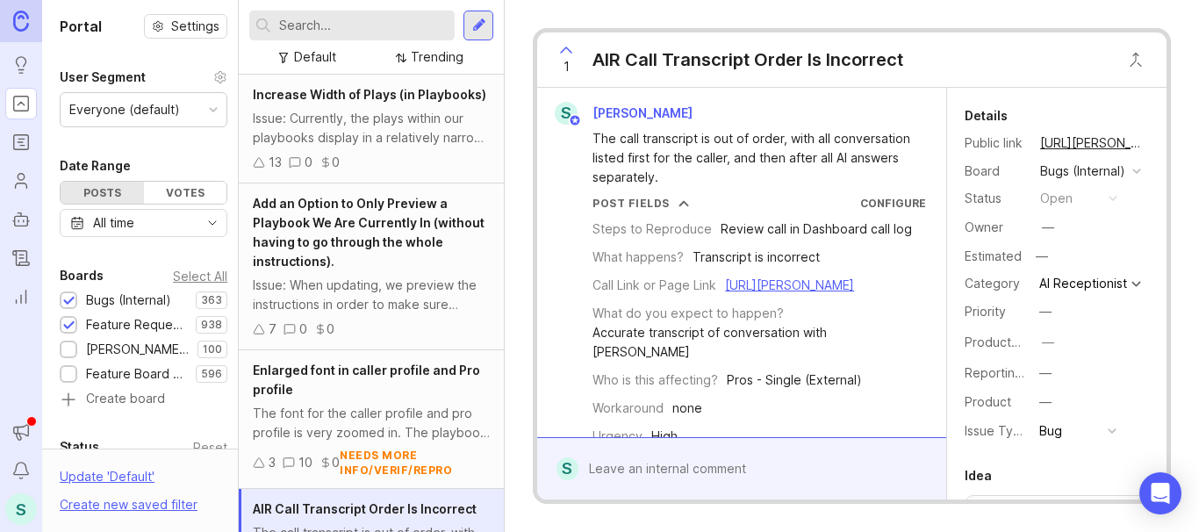
scroll to position [85, 0]
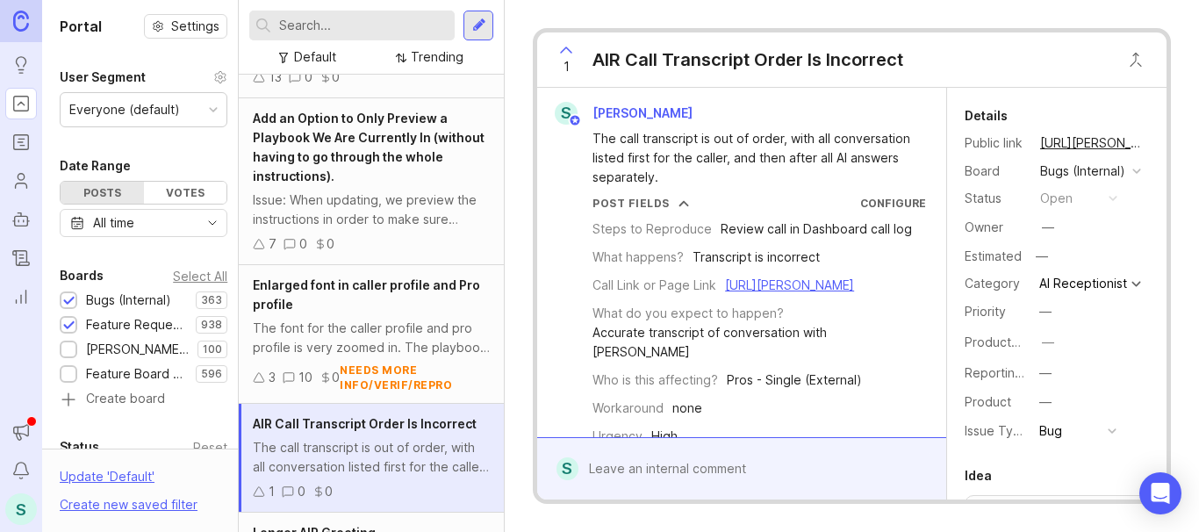
click at [478, 26] on div at bounding box center [479, 26] width 14 height 16
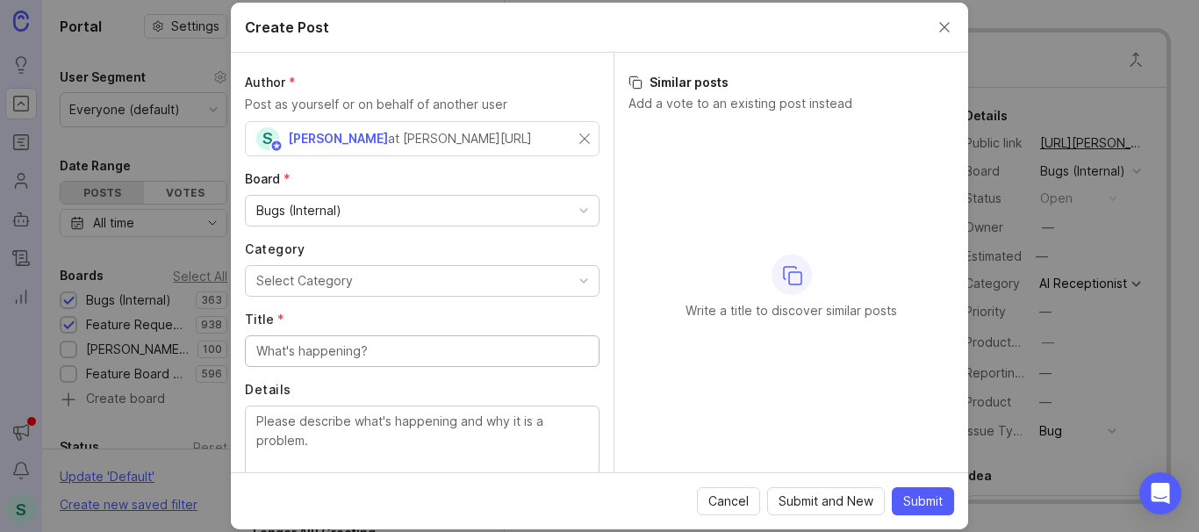
click at [280, 354] on input "Title *" at bounding box center [422, 350] width 332 height 19
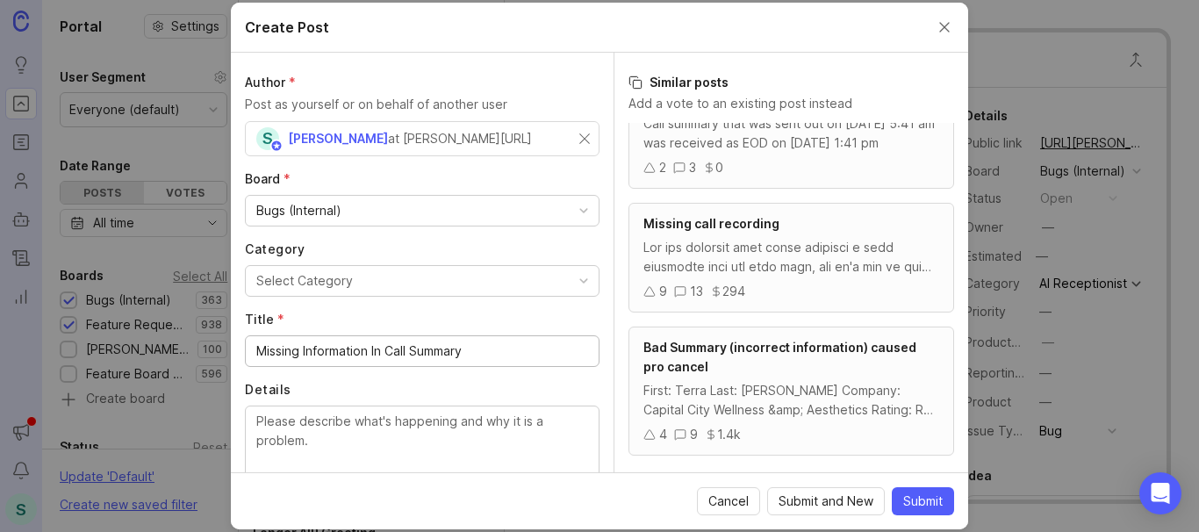
scroll to position [992, 0]
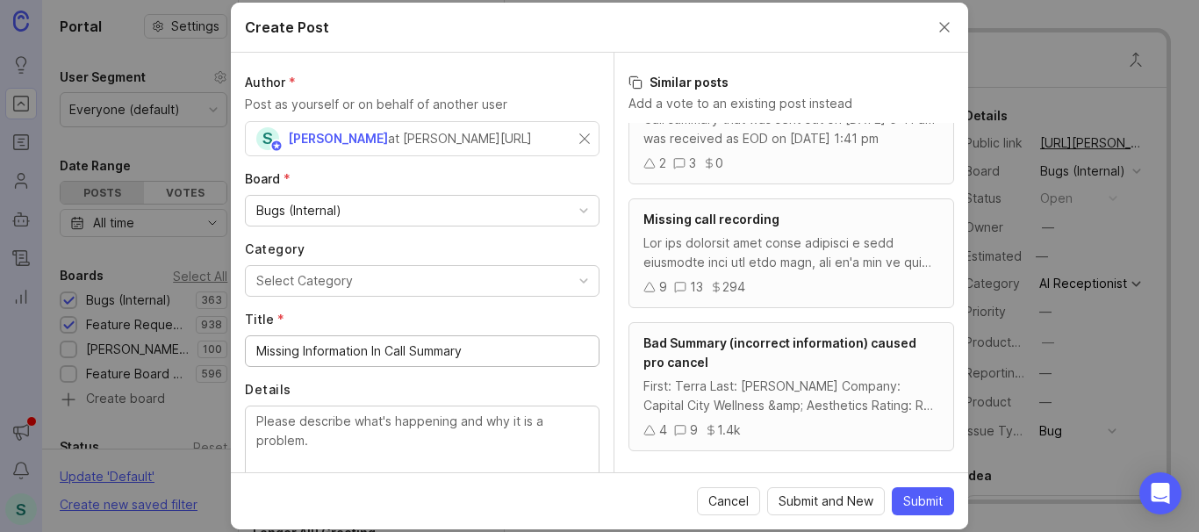
click at [303, 348] on input "Missing Information In Call Summary" at bounding box center [422, 350] width 332 height 19
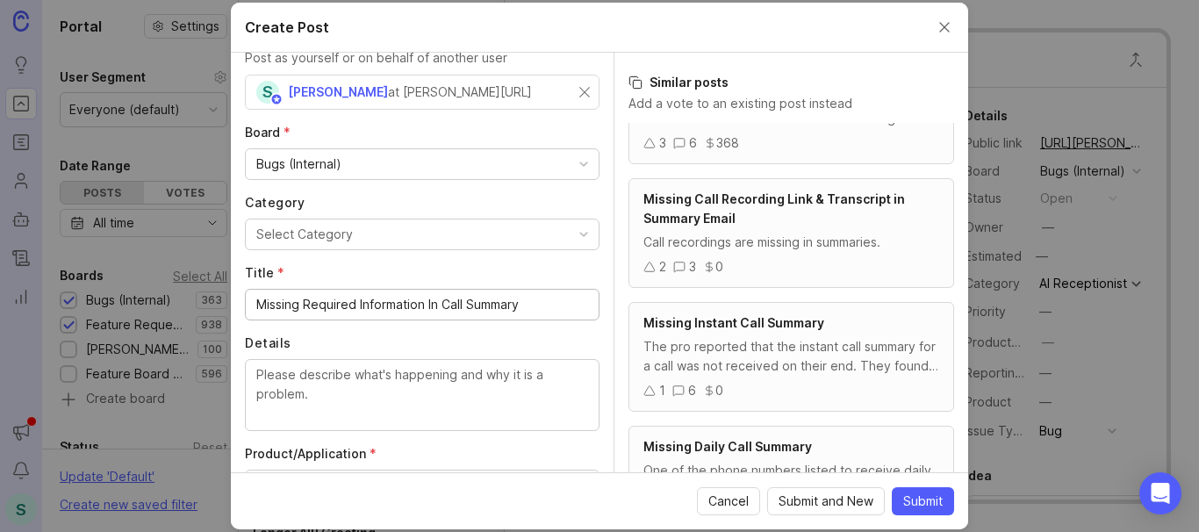
scroll to position [88, 0]
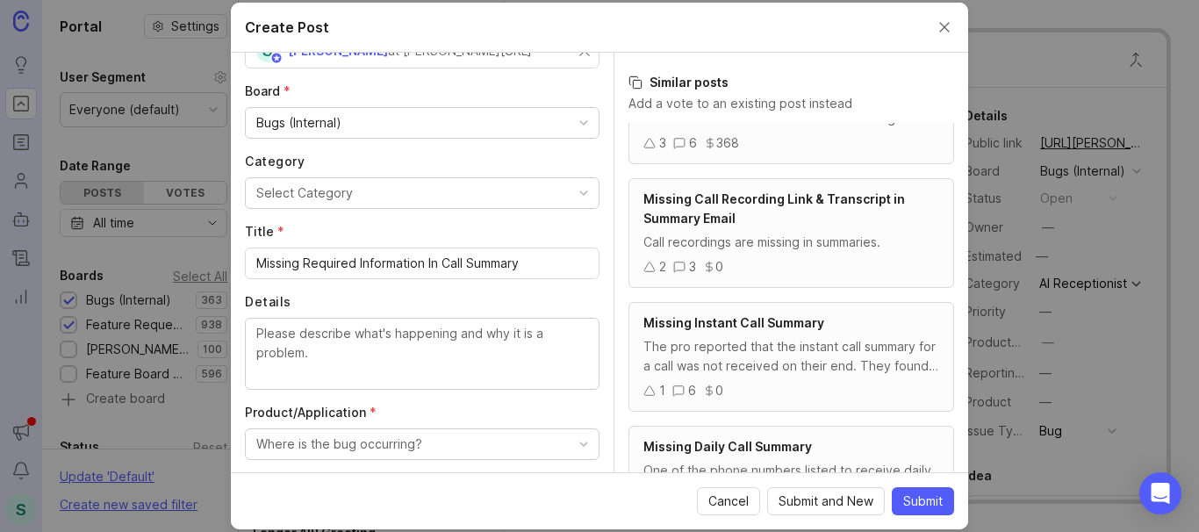
click at [304, 192] on div "Select Category" at bounding box center [304, 192] width 97 height 19
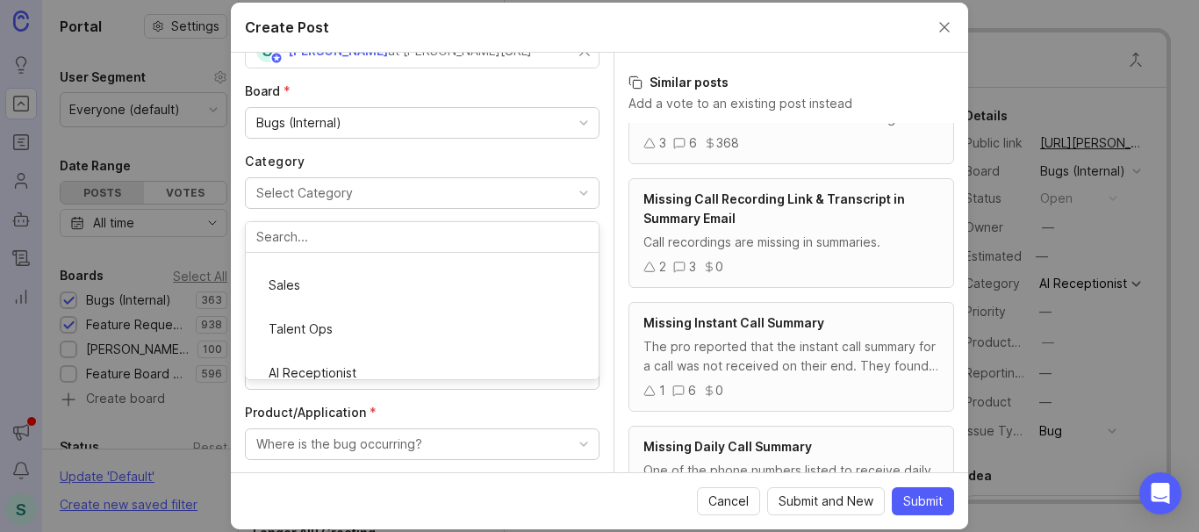
scroll to position [319, 0]
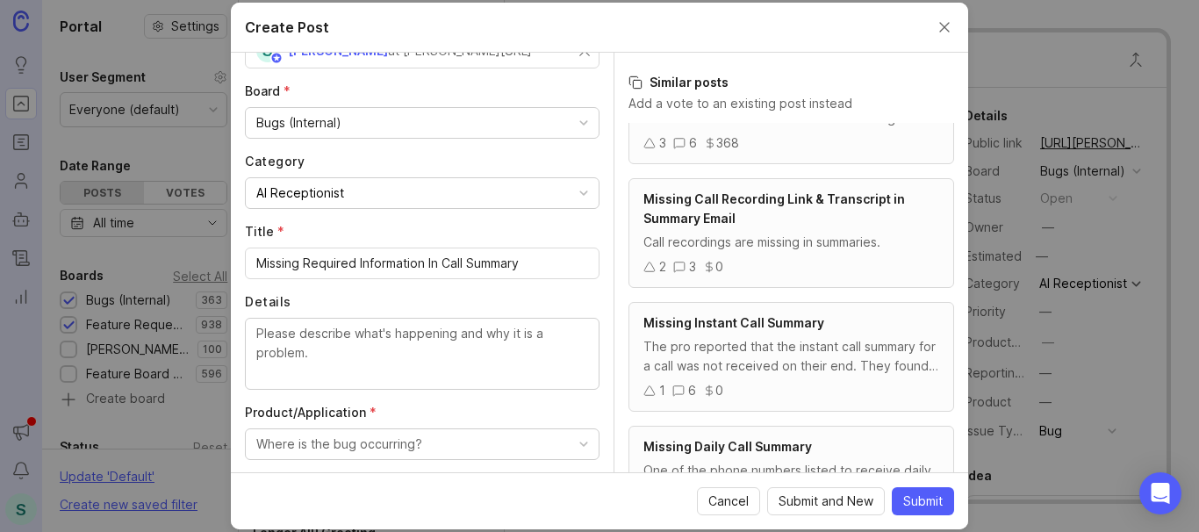
click at [255, 266] on div "Missing Required Information In Call Summary" at bounding box center [422, 263] width 355 height 32
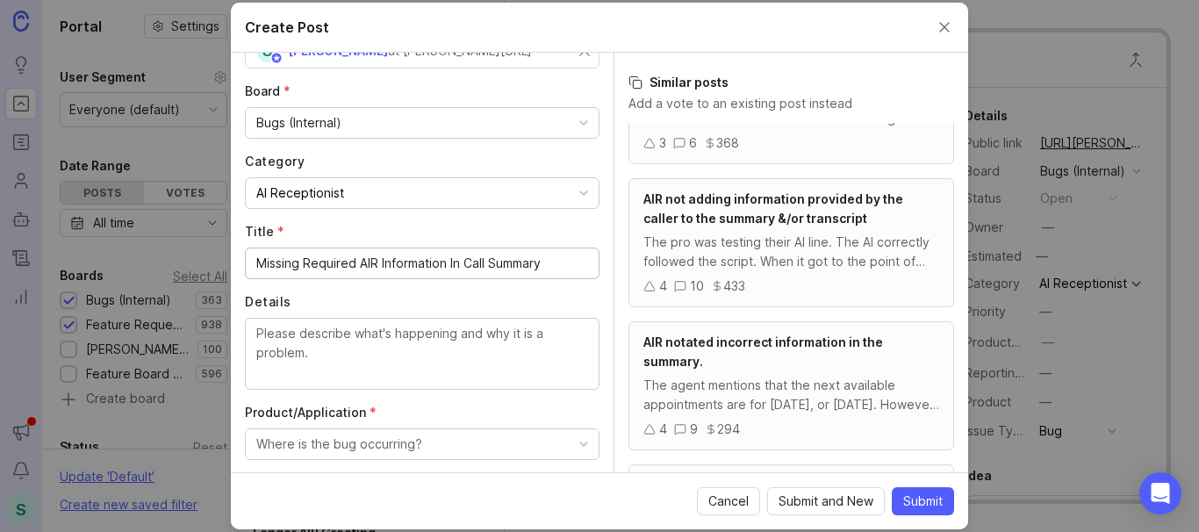
type input "Missing Required AIR Information In Call Summary"
click at [304, 347] on textarea "Details" at bounding box center [422, 353] width 332 height 58
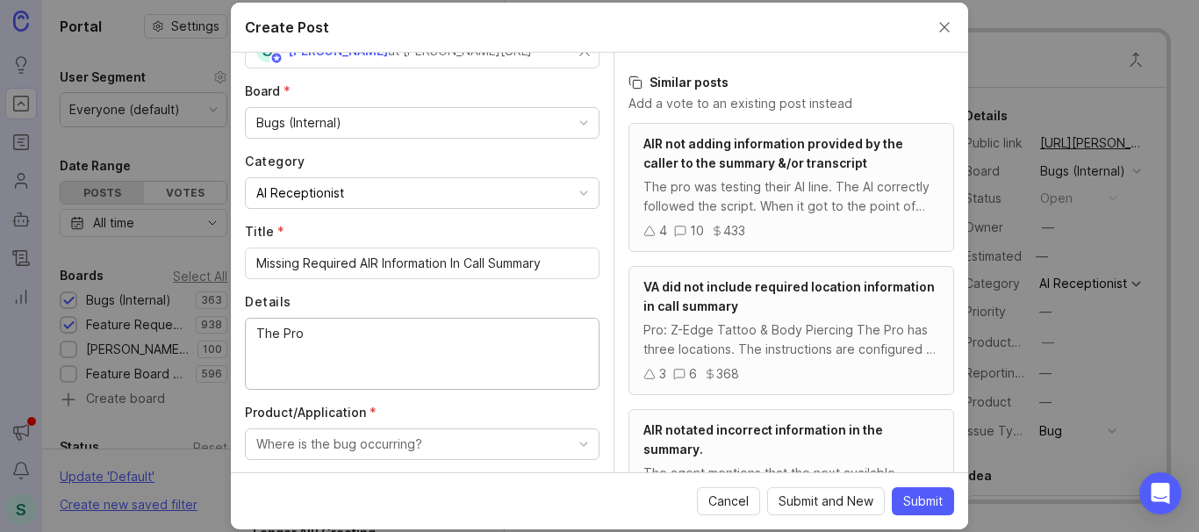
paste textarea "Knight Propane"
click at [282, 338] on textarea "The Pro Knight Propane" at bounding box center [422, 353] width 332 height 58
click at [441, 337] on textarea "The Gold Pro Knight Propane" at bounding box center [422, 353] width 332 height 58
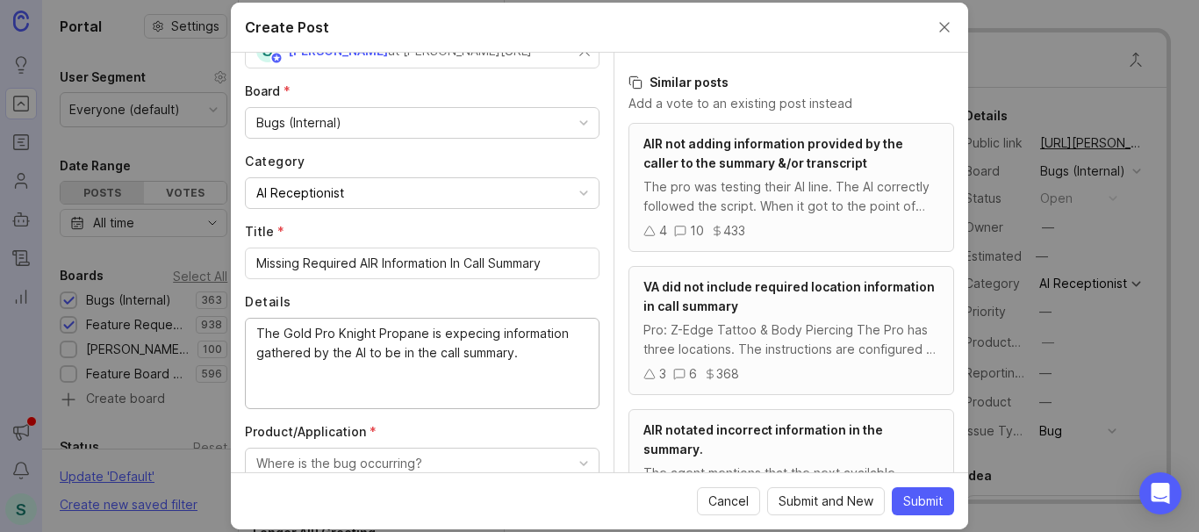
click at [472, 337] on textarea "The Gold Pro Knight Propane is expecing information gathered by the AI to be in…" at bounding box center [422, 362] width 332 height 77
click at [0, 0] on lt-span "expec t ing" at bounding box center [0, 0] width 0 height 0
click at [538, 354] on textarea "The Gold Pro Knight Propane is expecting information gathered by the AI to be i…" at bounding box center [422, 362] width 332 height 77
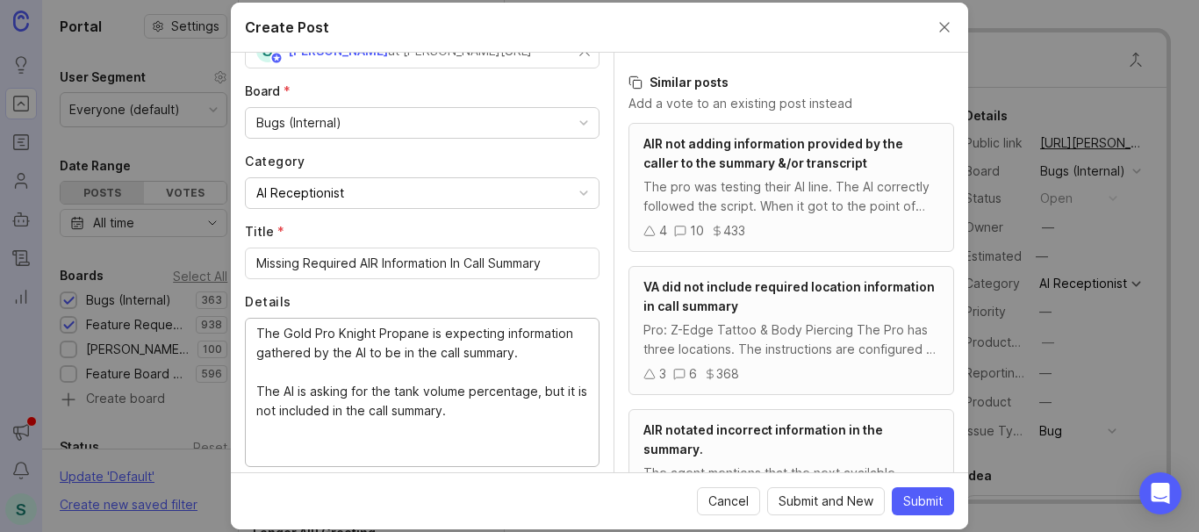
click at [565, 392] on textarea "The Gold Pro Knight Propane is expecting information gathered by the AI to be i…" at bounding box center [422, 391] width 332 height 135
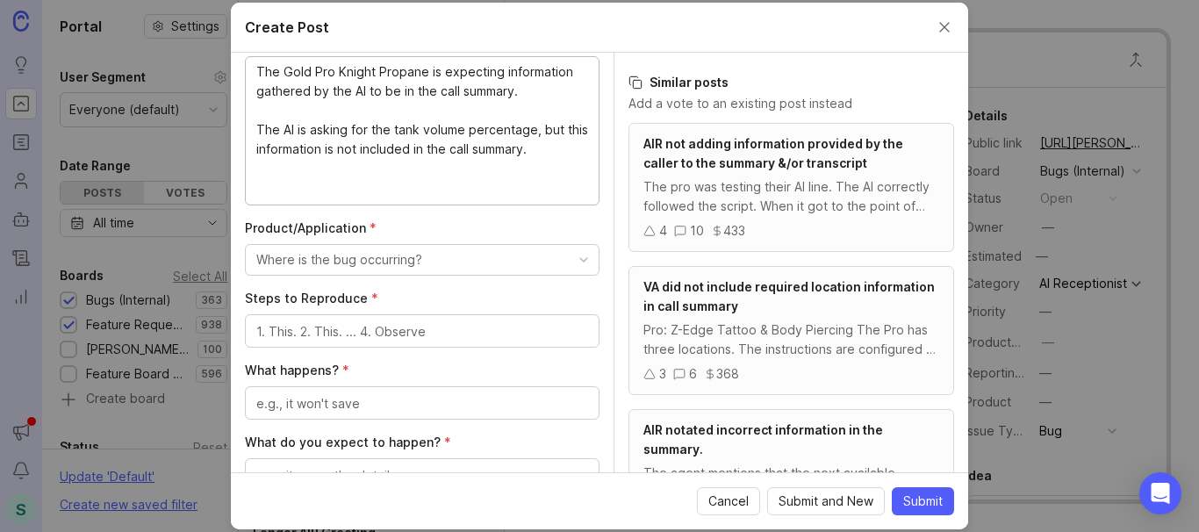
scroll to position [351, 0]
type textarea "The Gold Pro Knight Propane is expecting information gathered by the AI to be i…"
click at [345, 264] on div "Where is the bug occurring?" at bounding box center [339, 257] width 166 height 19
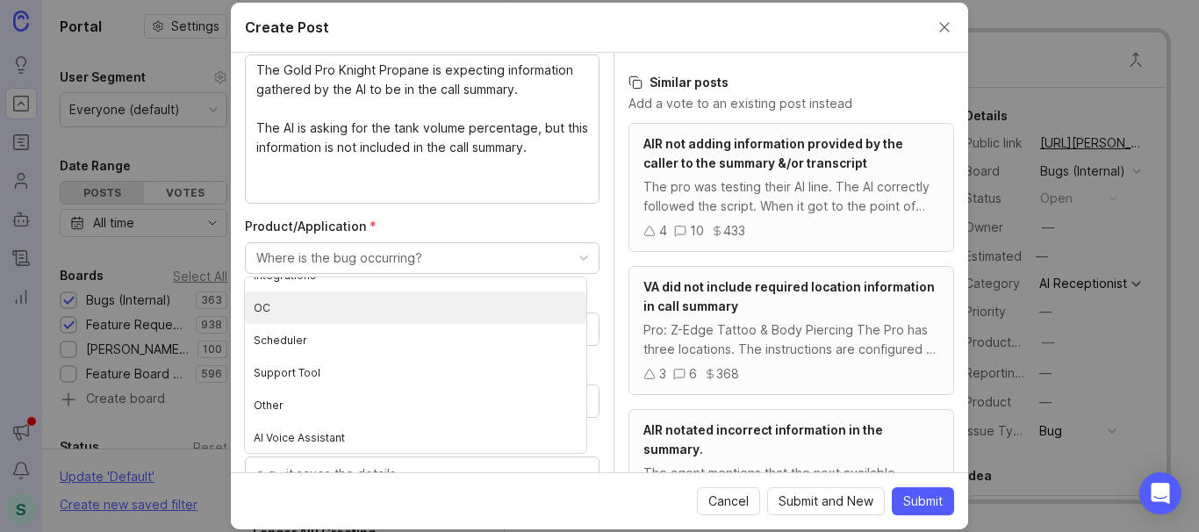
scroll to position [214, 0]
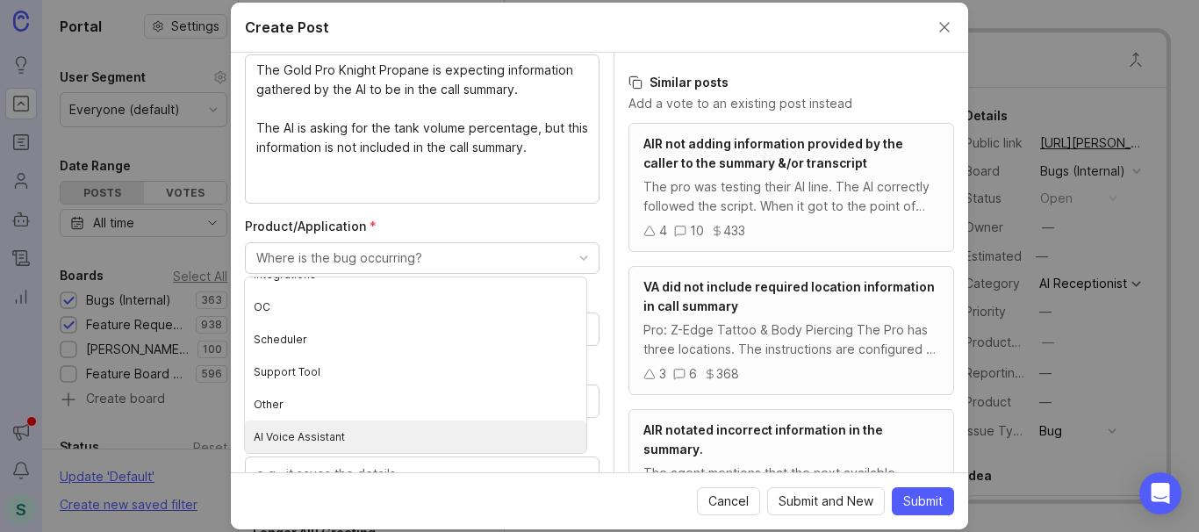
click at [293, 433] on Assistant "AI Voice Assistant" at bounding box center [415, 436] width 341 height 32
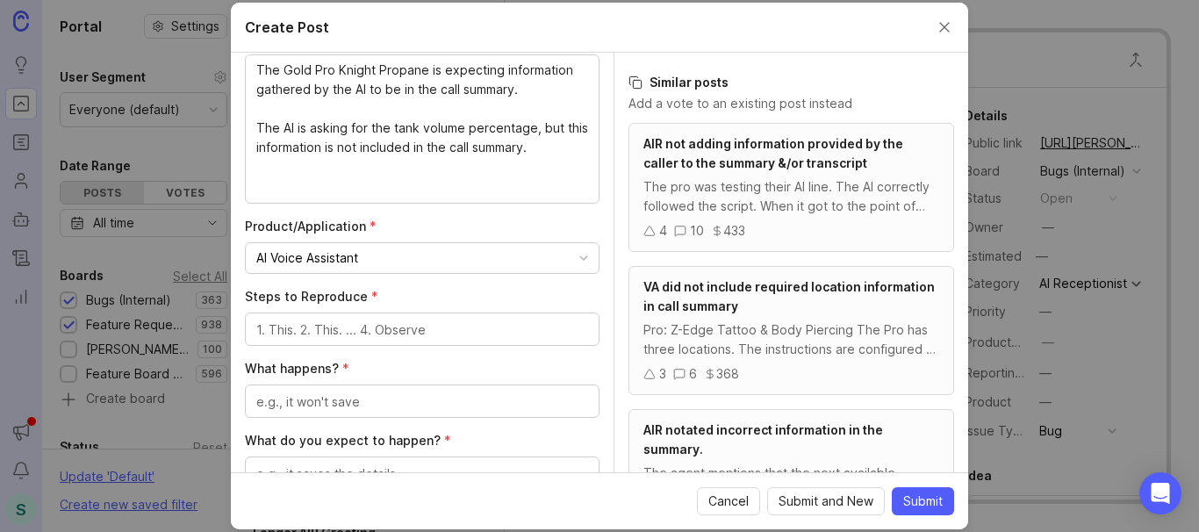
click at [355, 262] on div "AI Voice Assistant" at bounding box center [307, 257] width 102 height 19
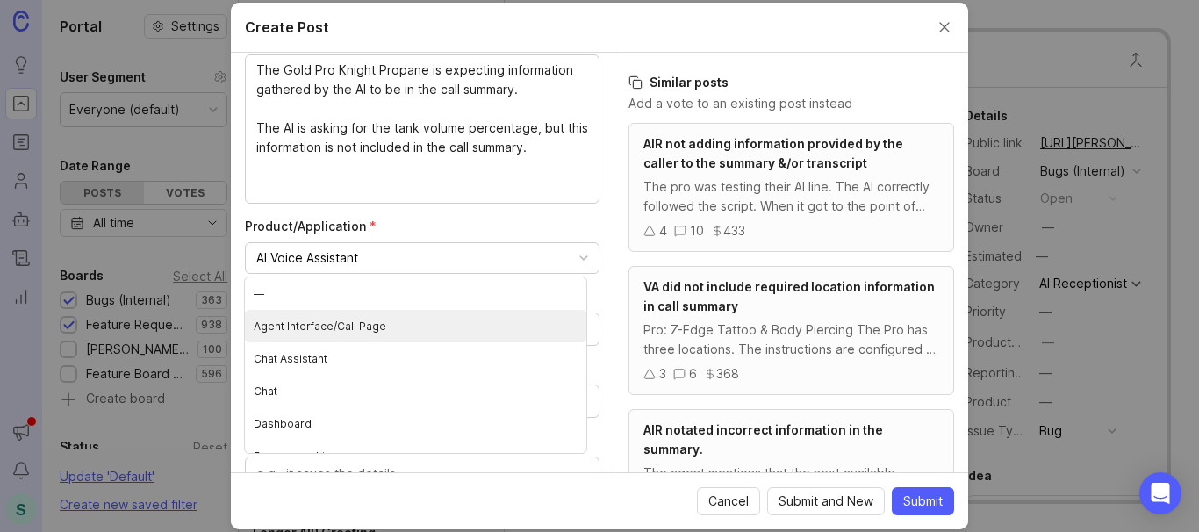
scroll to position [88, 0]
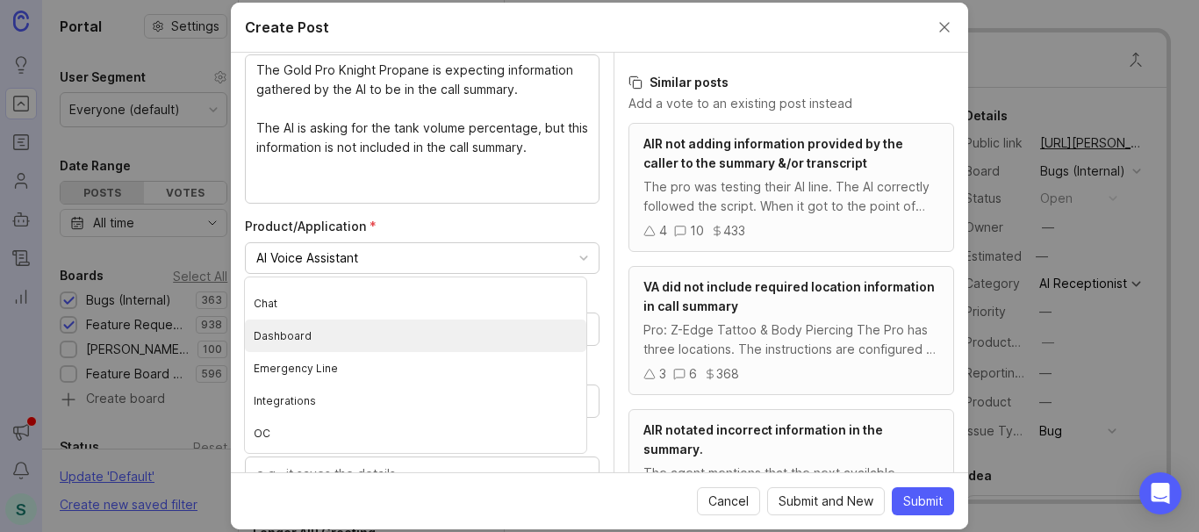
click at [291, 333] on li "Dashboard" at bounding box center [415, 335] width 341 height 32
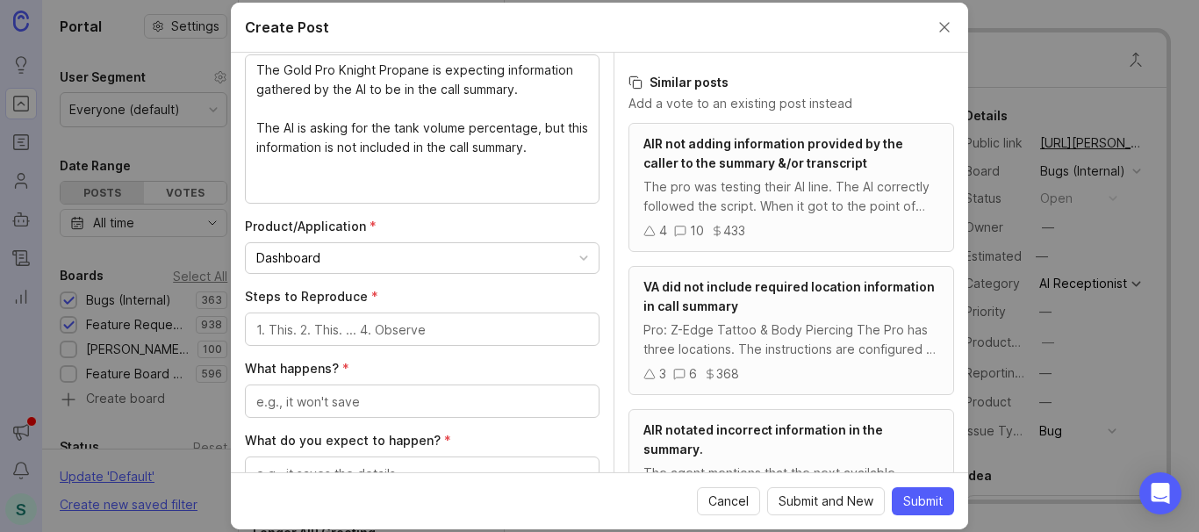
click at [327, 261] on button "Dashboard" at bounding box center [422, 258] width 355 height 32
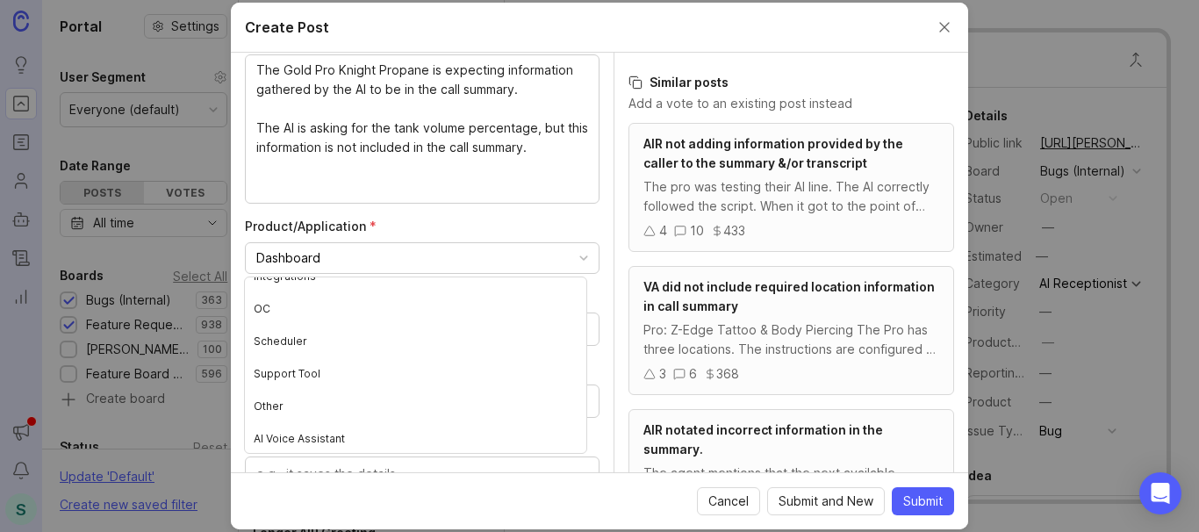
scroll to position [214, 0]
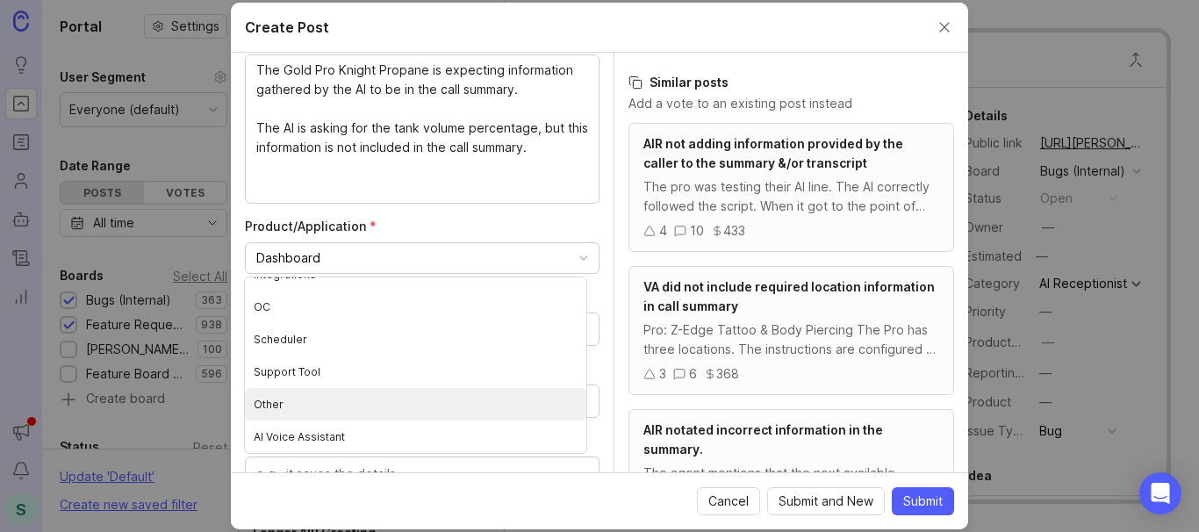
click at [276, 397] on li "Other" at bounding box center [415, 404] width 341 height 32
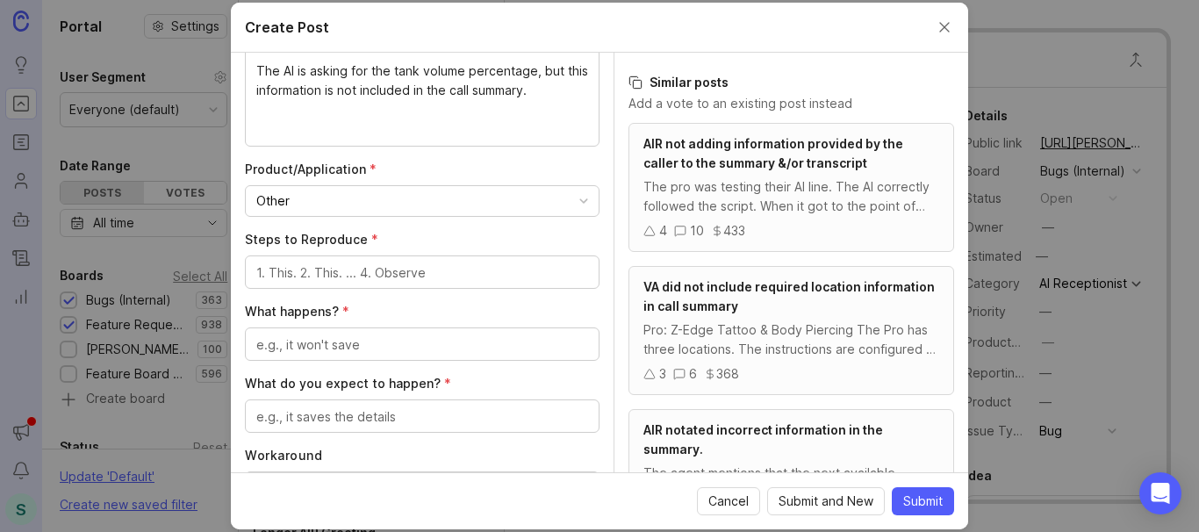
scroll to position [439, 0]
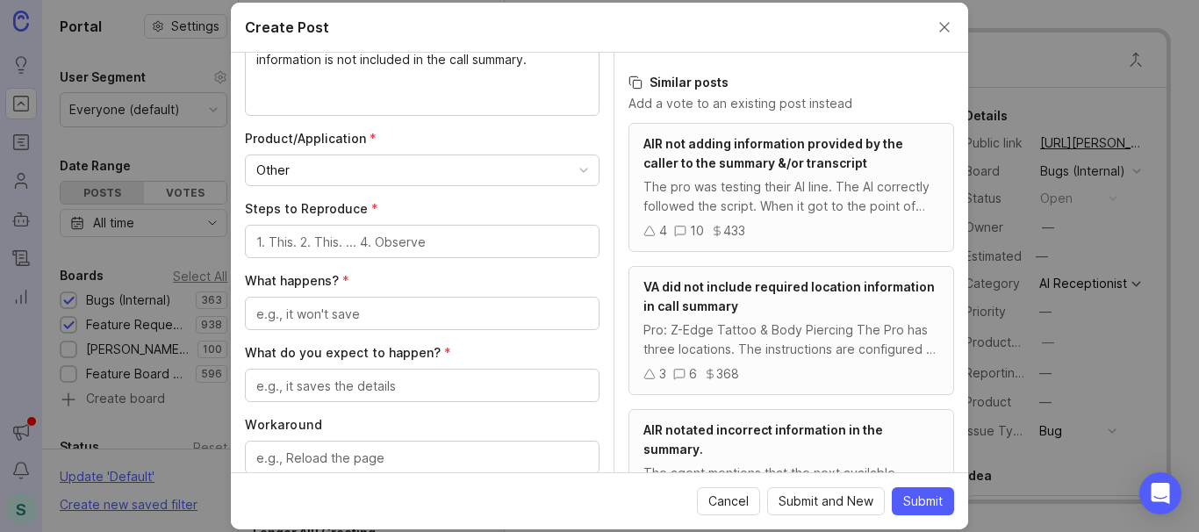
click at [318, 237] on textarea "Steps to Reproduce *" at bounding box center [422, 242] width 332 height 19
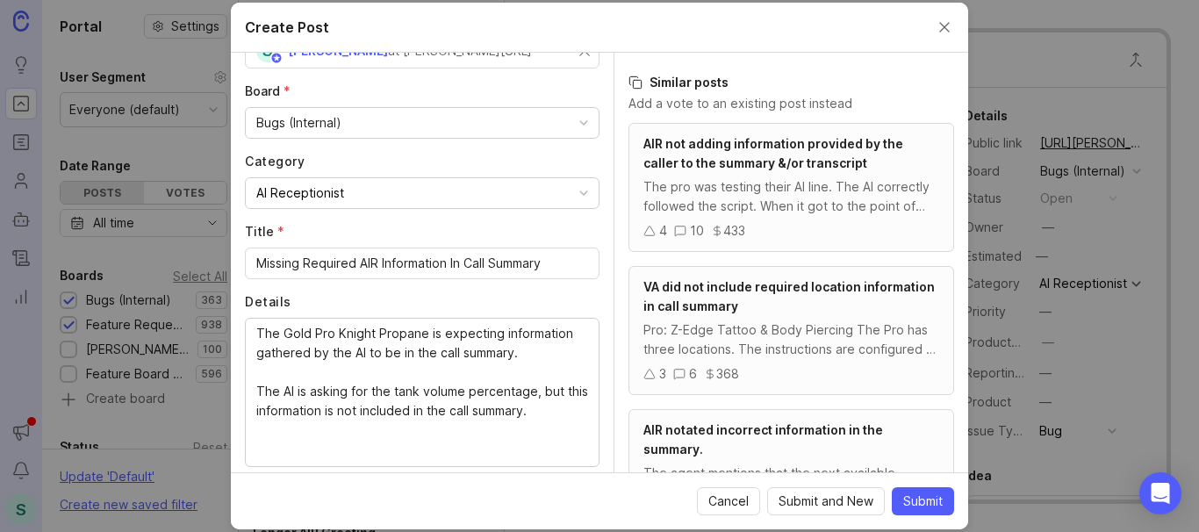
scroll to position [0, 0]
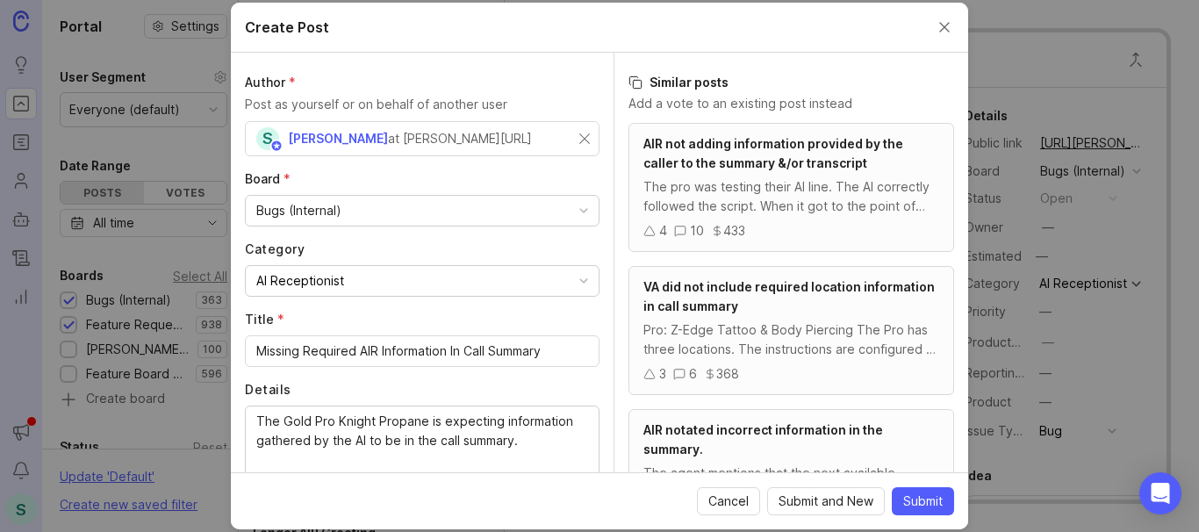
click at [320, 216] on div "Bugs (Internal)" at bounding box center [298, 210] width 85 height 19
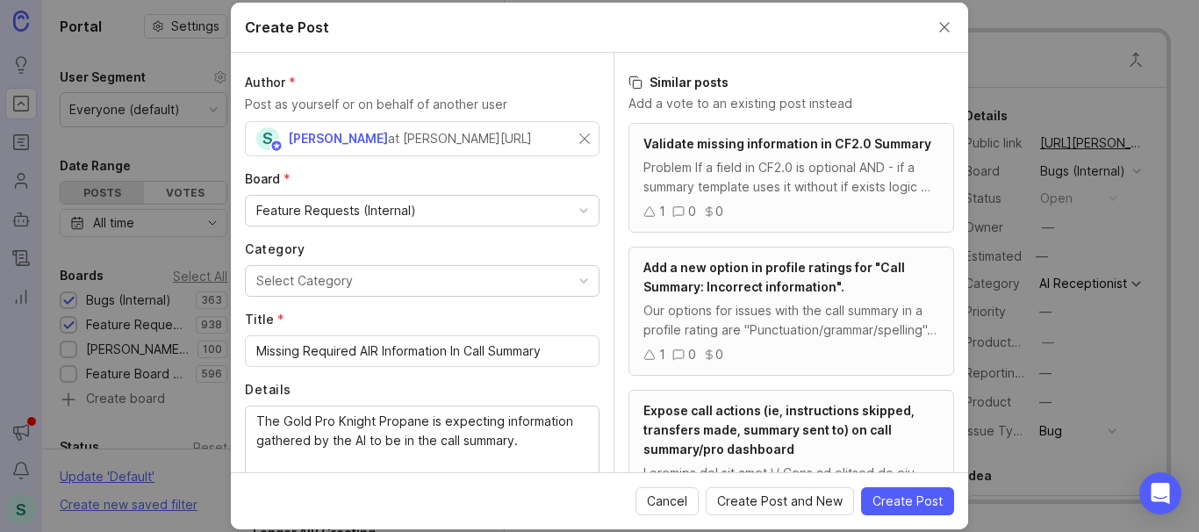
click at [322, 276] on div "Select Category" at bounding box center [304, 280] width 97 height 19
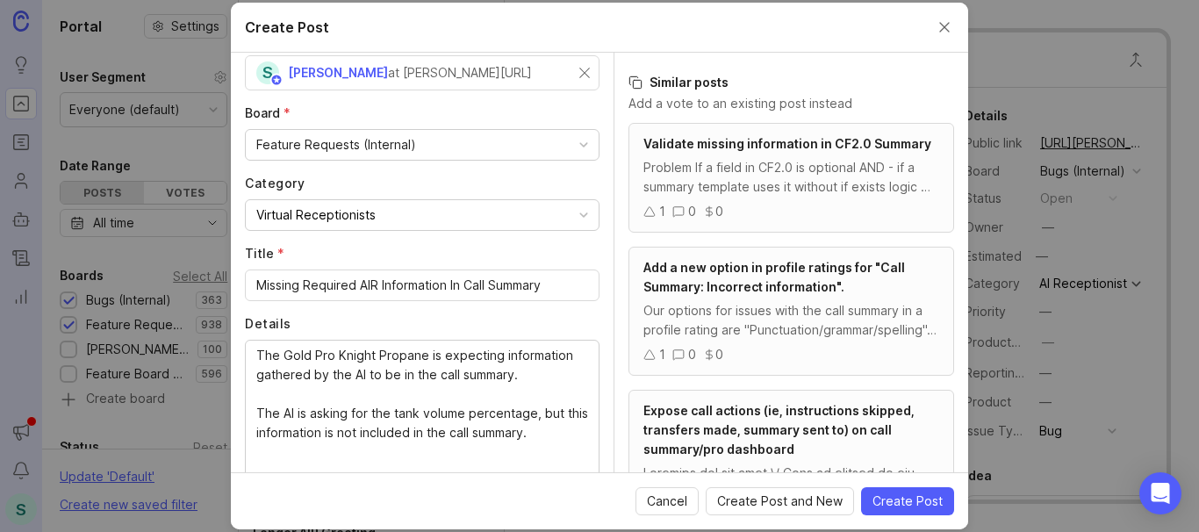
scroll to position [147, 0]
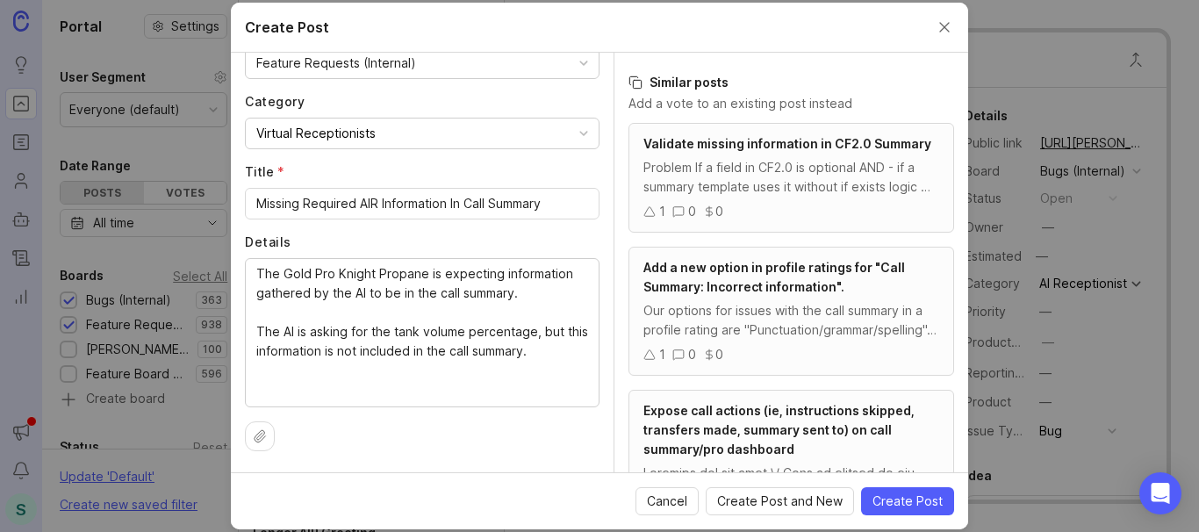
click at [264, 204] on input "Missing Required AIR Information In Call Summary" at bounding box center [422, 203] width 332 height 19
click at [306, 202] on input "Missing Required AIR Information In Call Summary" at bounding box center [422, 203] width 332 height 19
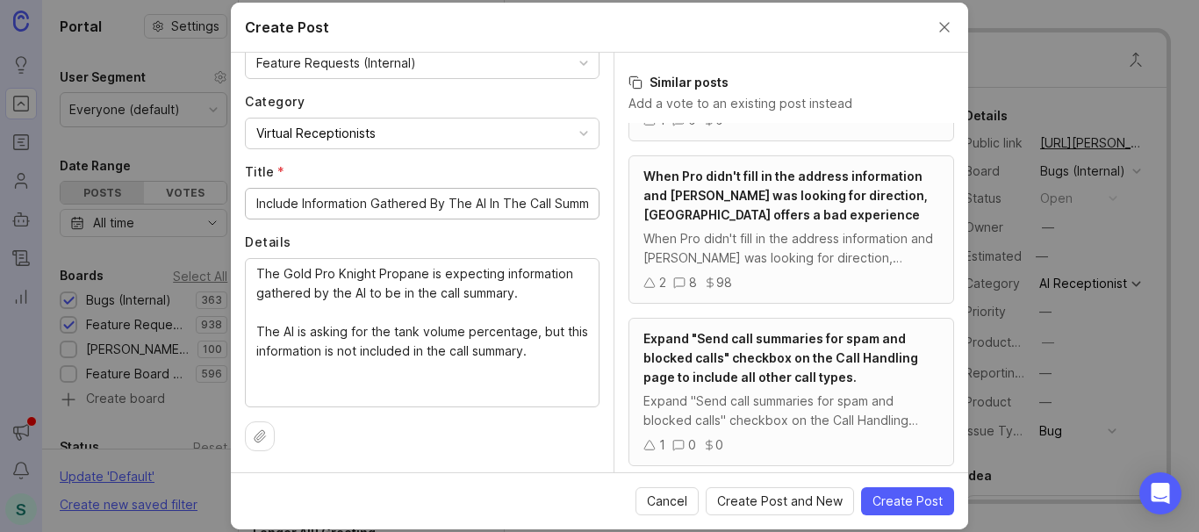
type input "Include Information Gathered By The AI In The Call Summary"
paste textarea "[URL][PERSON_NAME]"
type textarea "The Gold Pro Knight Propane is expecting information gathered by the AI to be i…"
